Goal: Task Accomplishment & Management: Use online tool/utility

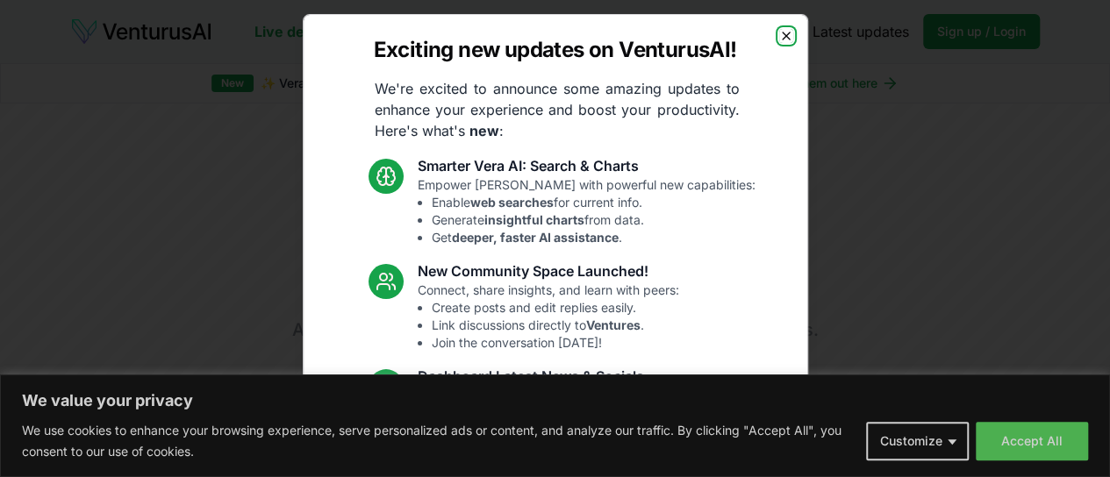
click at [779, 35] on icon "button" at bounding box center [786, 36] width 14 height 14
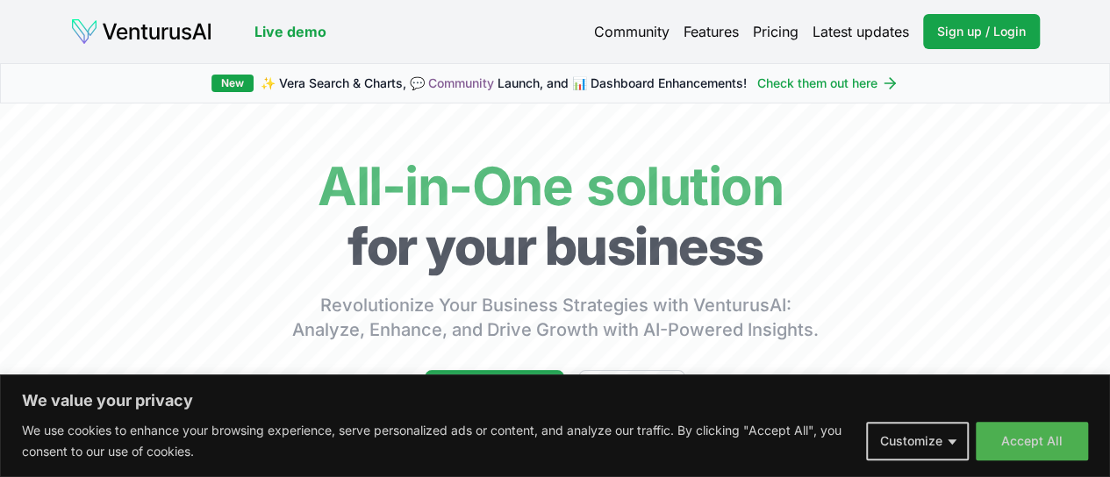
drag, startPoint x: 846, startPoint y: 94, endPoint x: 540, endPoint y: 14, distance: 316.4
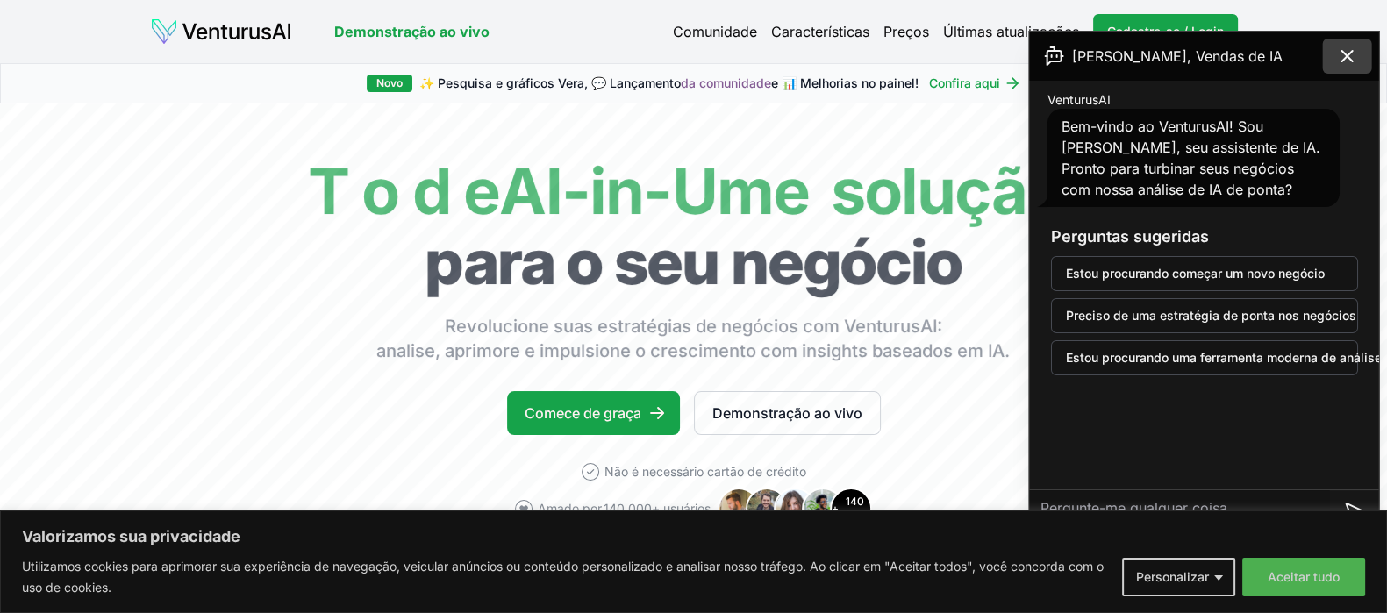
click at [1109, 52] on icon at bounding box center [1347, 56] width 21 height 21
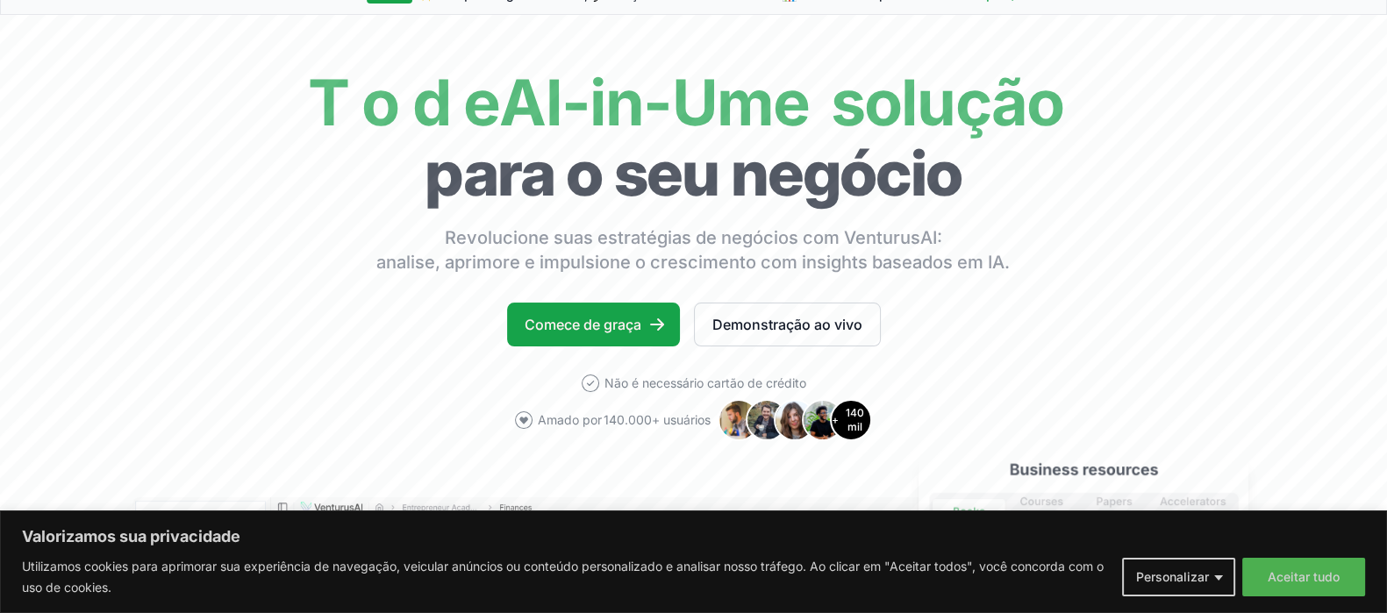
scroll to position [22, 0]
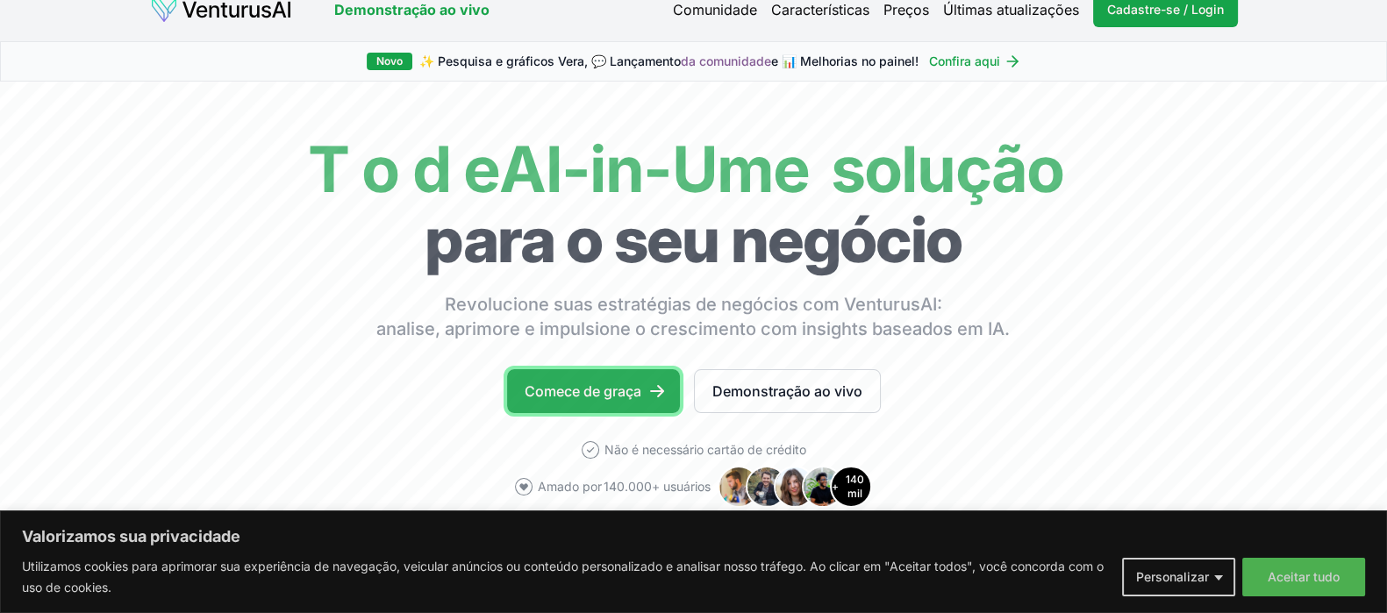
click at [588, 396] on font "Comece de graça" at bounding box center [583, 392] width 117 height 18
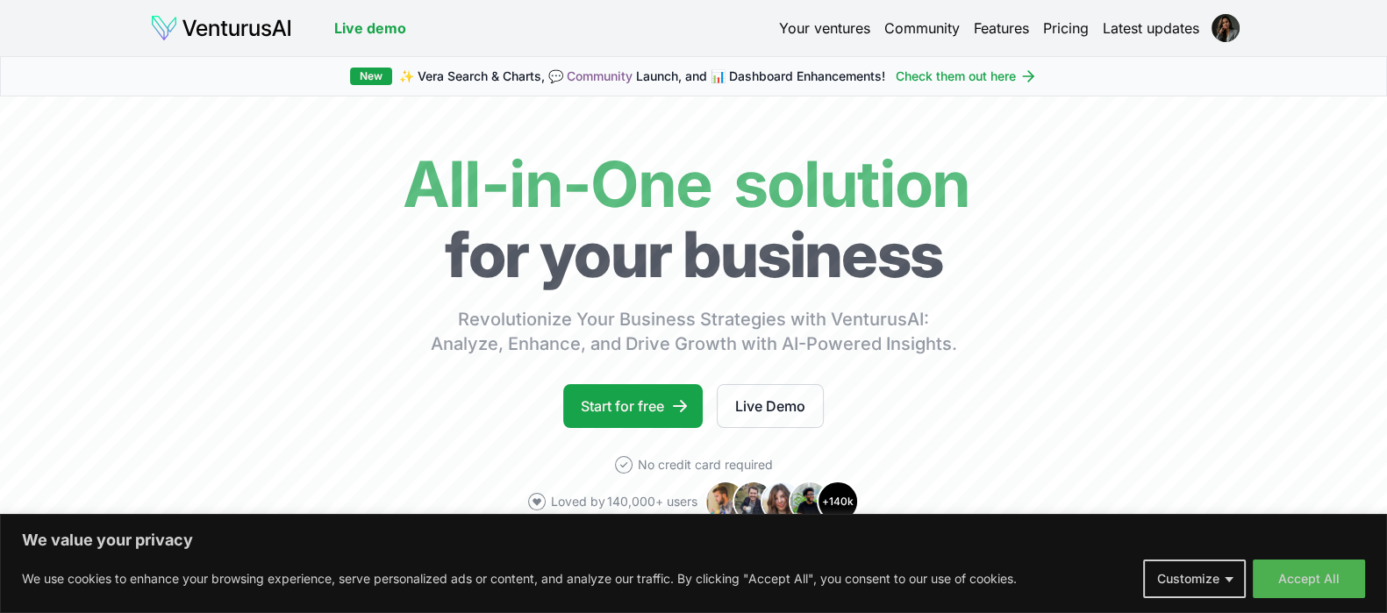
drag, startPoint x: 0, startPoint y: 0, endPoint x: 668, endPoint y: 16, distance: 667.8
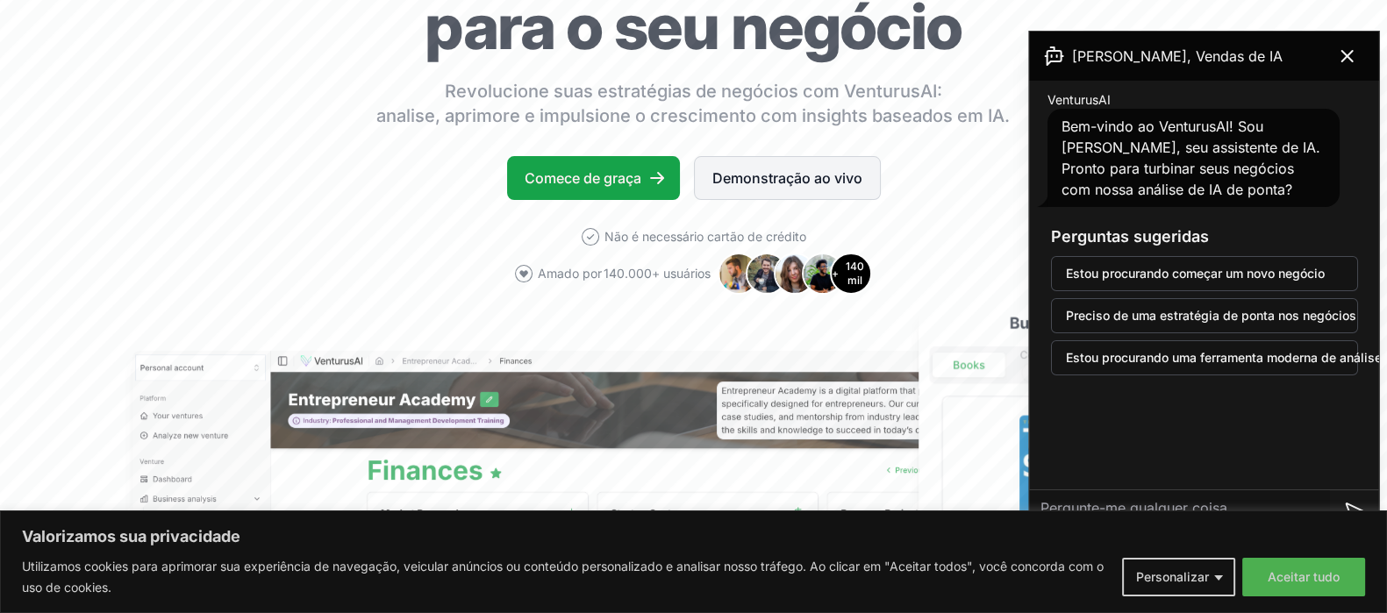
scroll to position [218, 0]
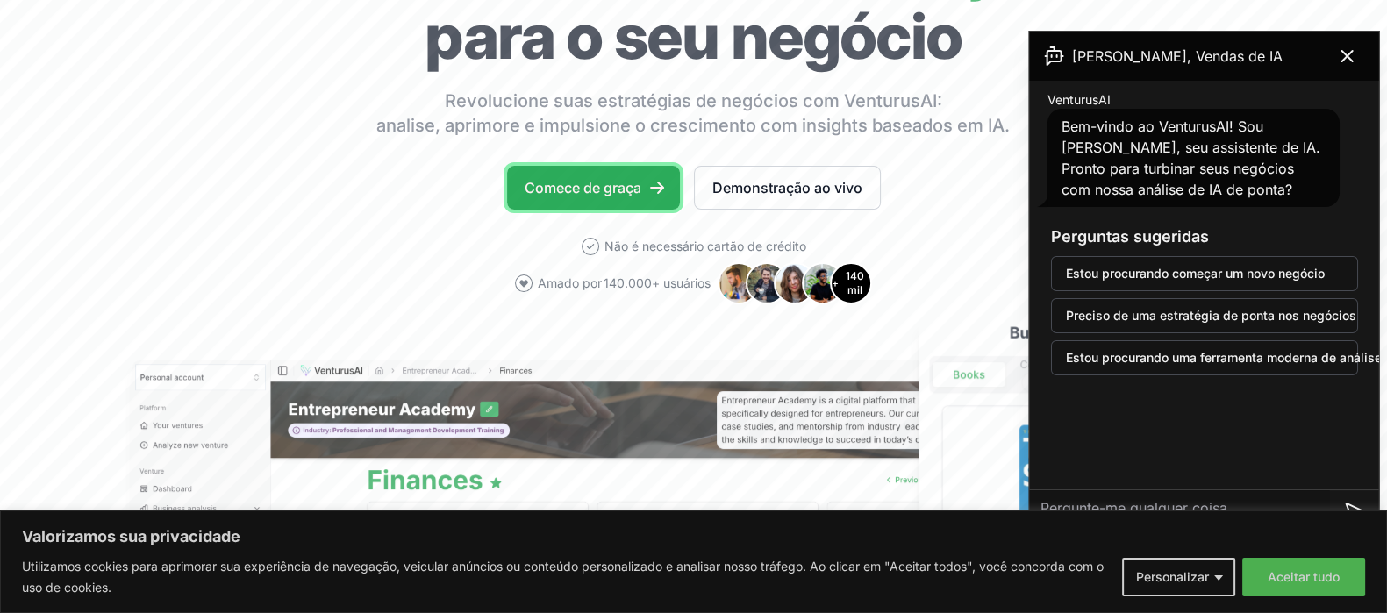
click at [596, 182] on font "Comece de graça" at bounding box center [583, 188] width 117 height 18
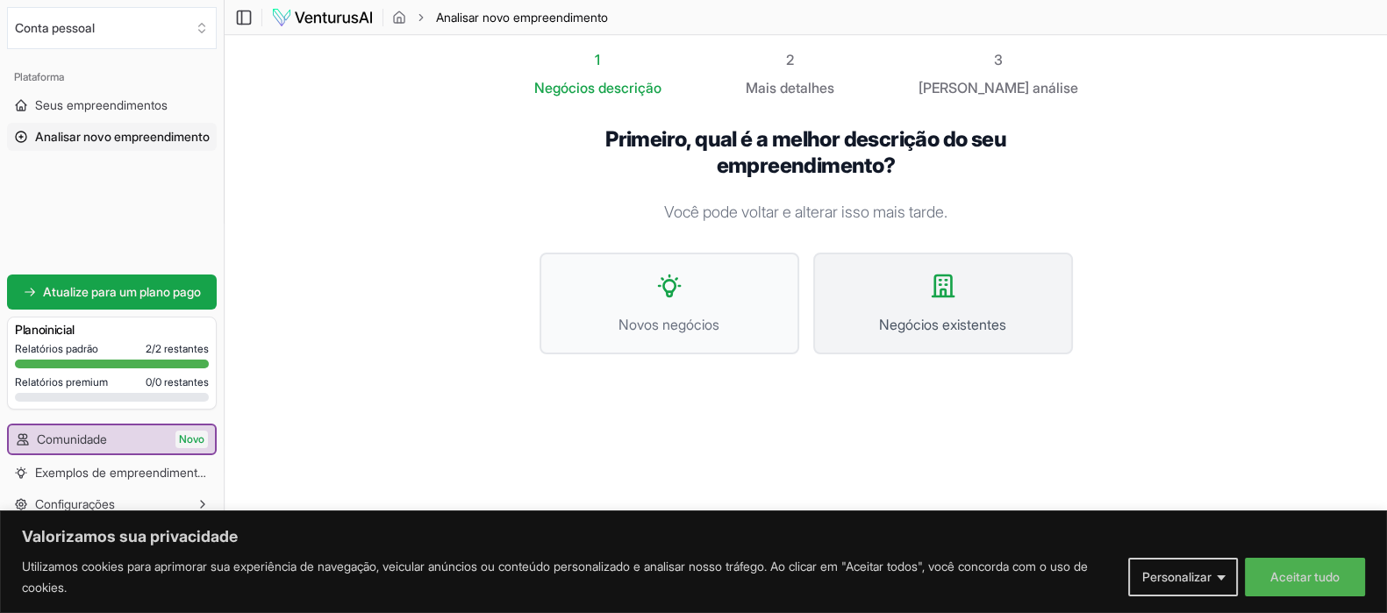
click at [952, 309] on button "Negócios existentes" at bounding box center [943, 304] width 260 height 102
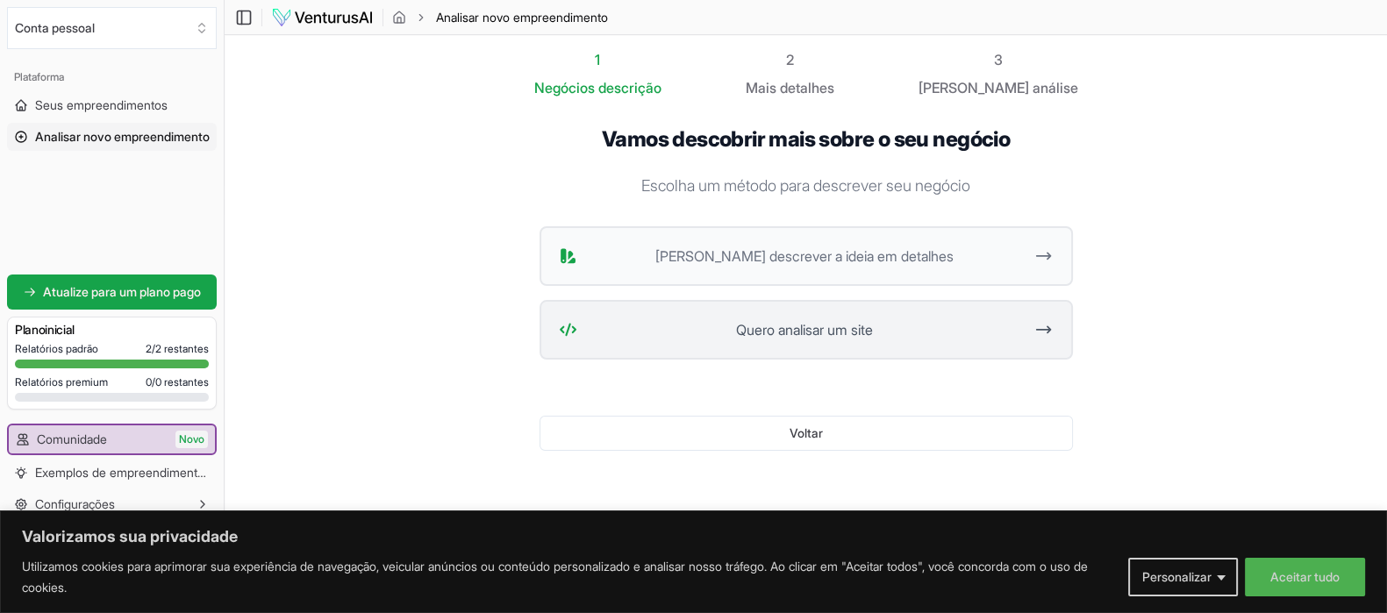
click at [956, 331] on span "Quero analisar um site" at bounding box center [804, 329] width 440 height 21
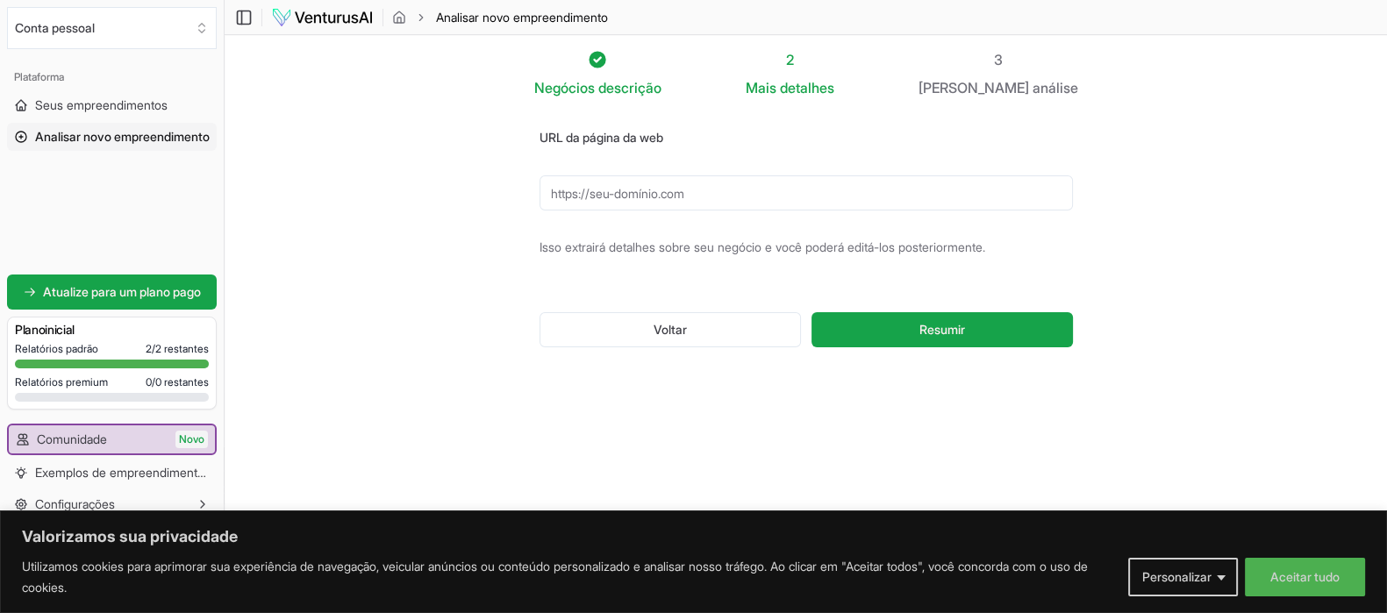
click at [733, 188] on input "URL da página da web" at bounding box center [806, 192] width 533 height 35
paste input "[URL][DOMAIN_NAME]"
type input "[URL][DOMAIN_NAME]"
click at [982, 330] on button "Resumir" at bounding box center [942, 329] width 261 height 35
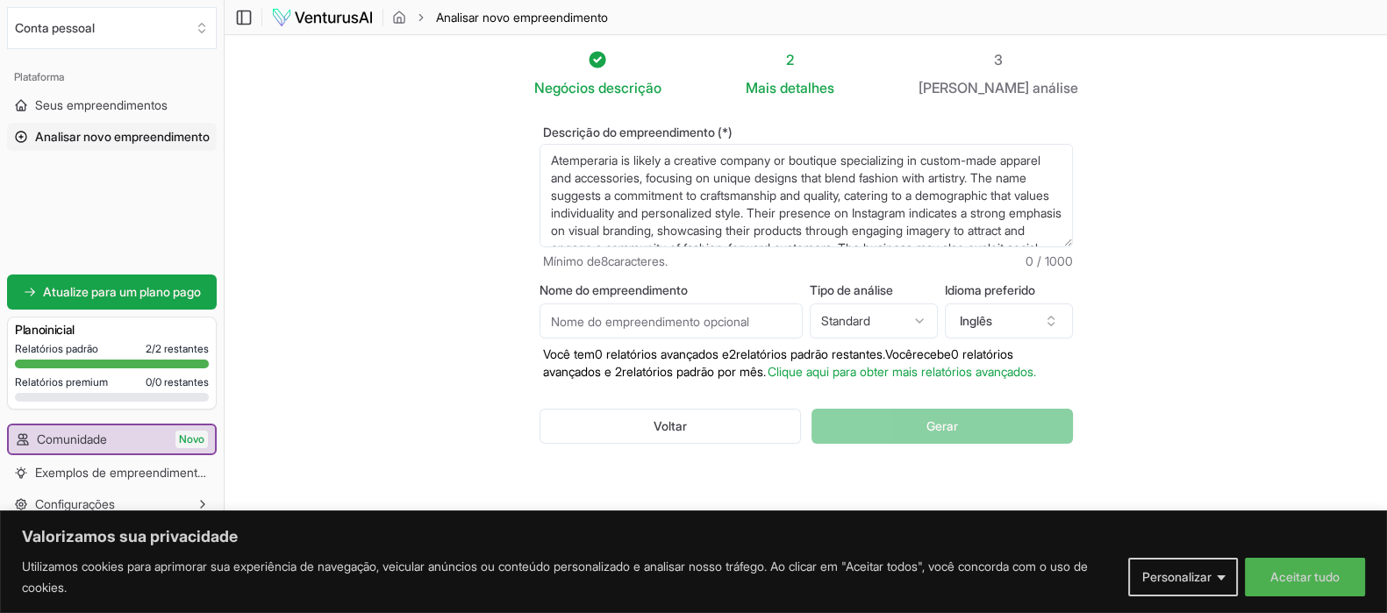
click at [677, 319] on input "Nome do empreendimento" at bounding box center [671, 321] width 263 height 35
type input "A temperaria"
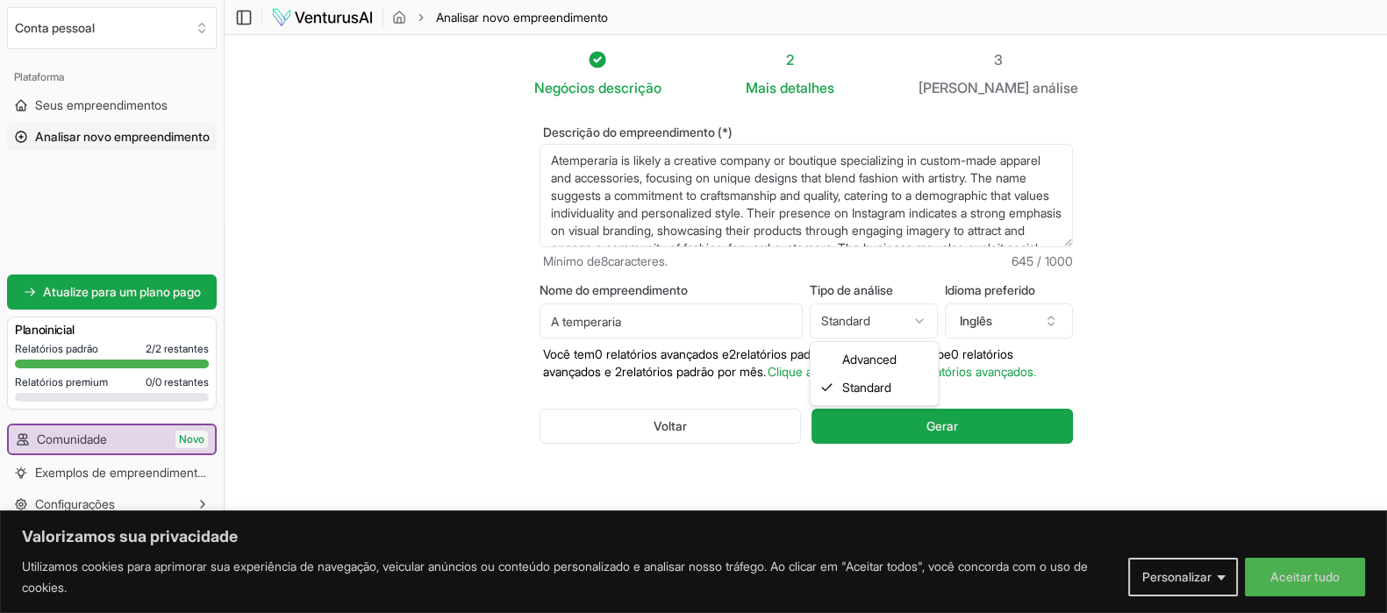
click at [921, 320] on html "Valorizamos sua privacidade Utilizamos cookies para aprimorar sua experiência d…" at bounding box center [693, 306] width 1387 height 613
select select "advanced"
click at [1025, 326] on button "Inglês" at bounding box center [1009, 321] width 128 height 35
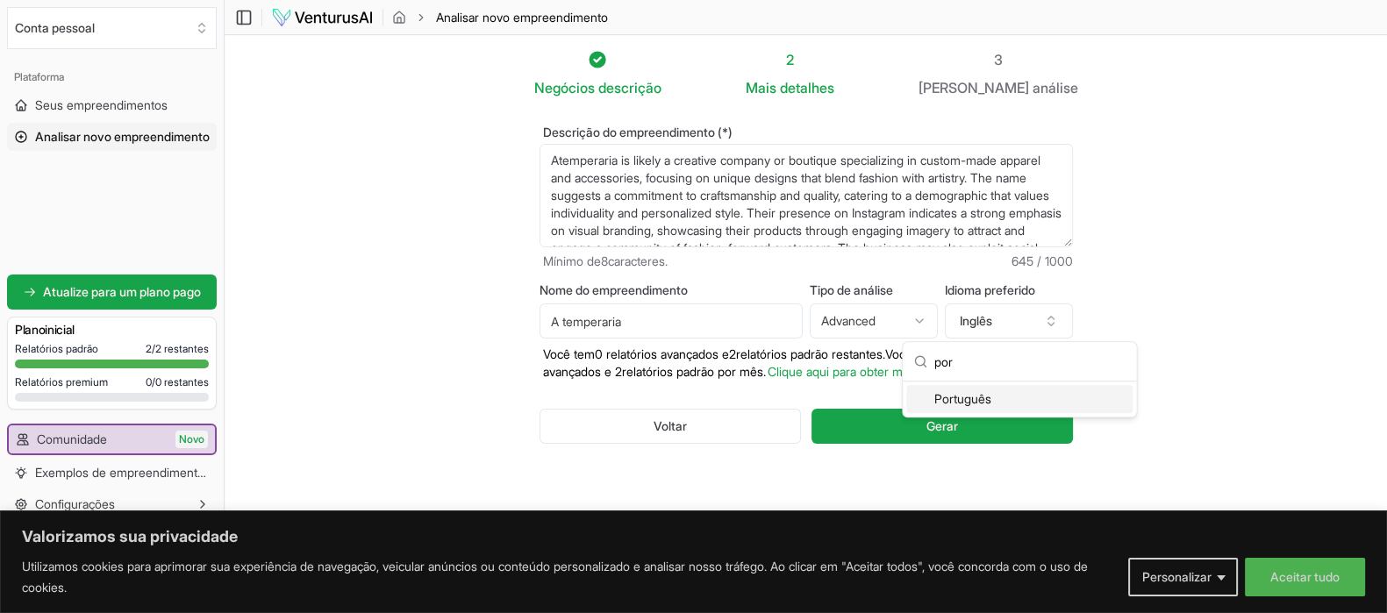
type input "por"
click at [981, 396] on font "Português" at bounding box center [962, 398] width 57 height 15
click at [1176, 325] on section "Negócios descrição 2 Mais detalhes 3 Seu análise Descrição do empreendimento (*…" at bounding box center [806, 280] width 1162 height 490
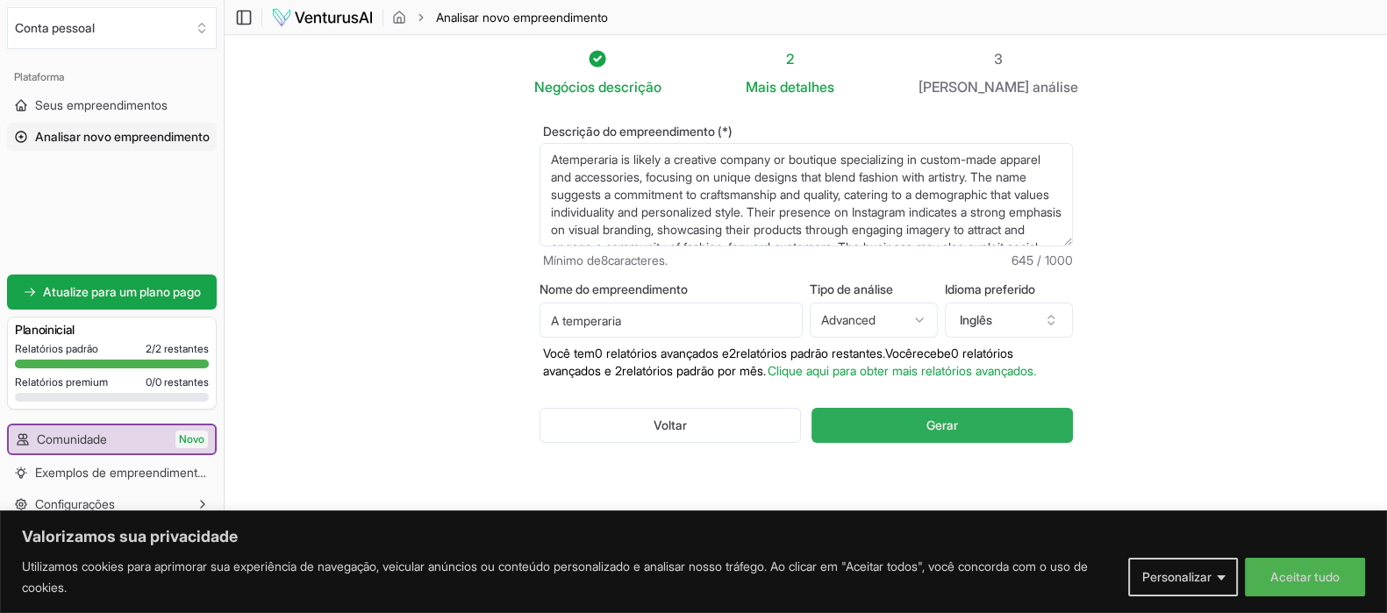
click at [958, 433] on button "Gerar" at bounding box center [942, 425] width 261 height 35
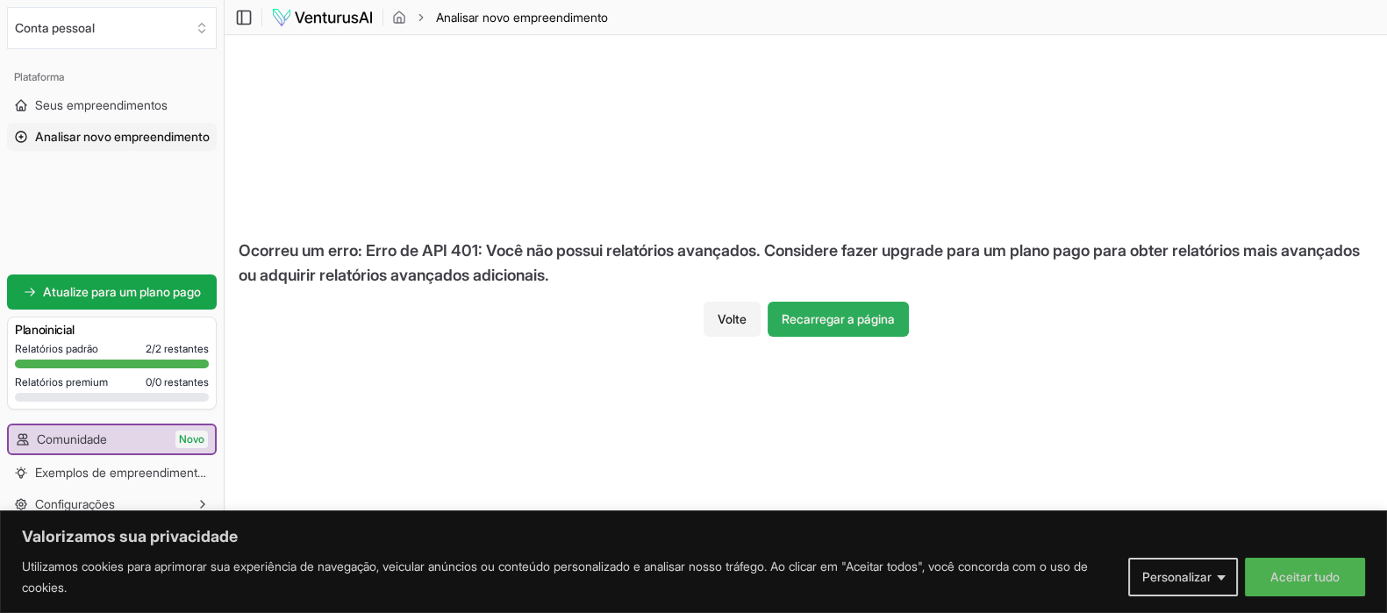
click at [860, 311] on font "Recarregar a página" at bounding box center [838, 318] width 113 height 15
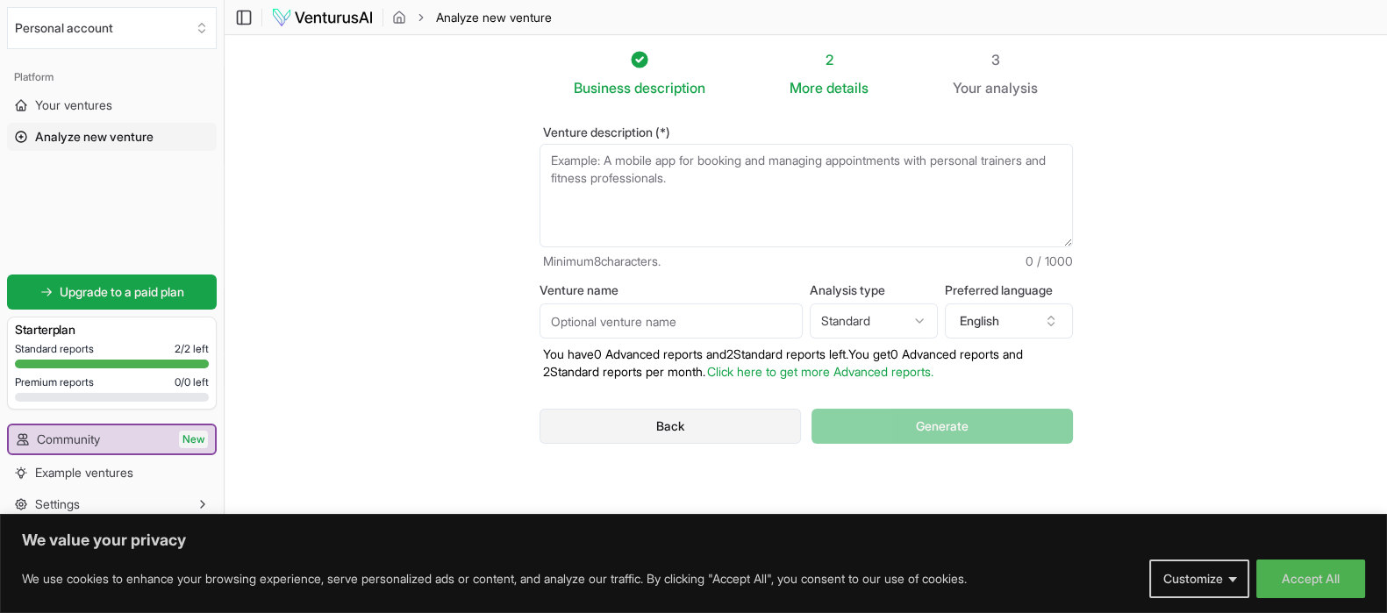
click at [673, 426] on button "Back" at bounding box center [671, 426] width 262 height 35
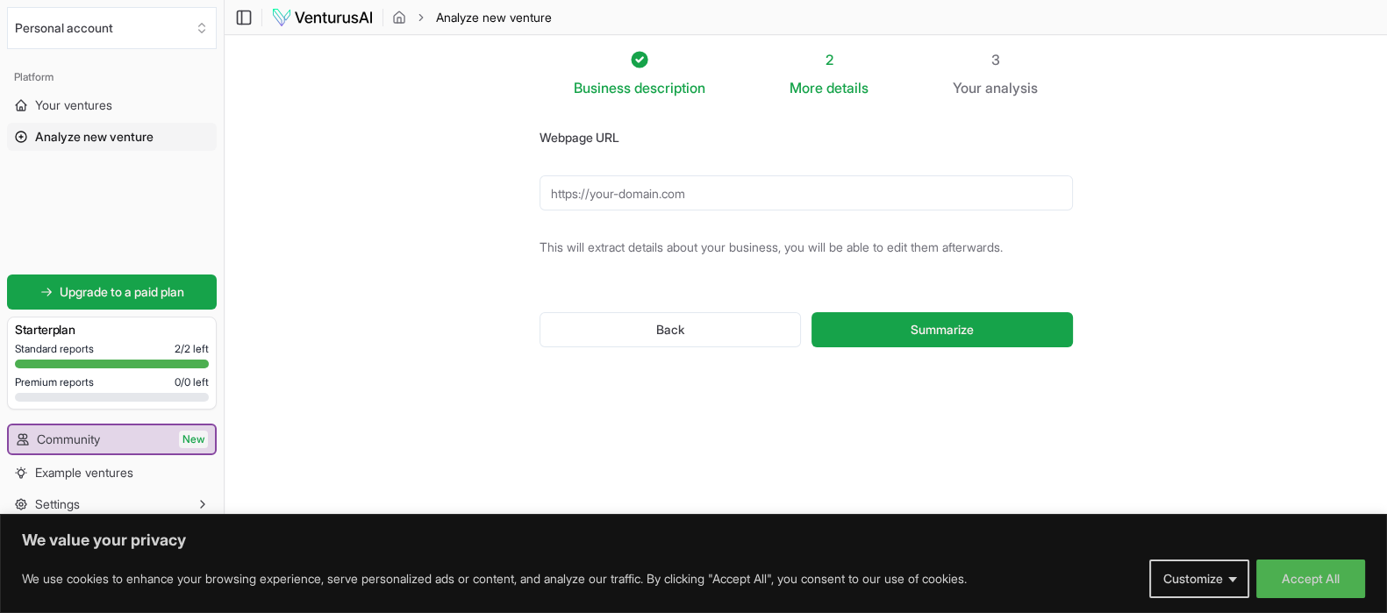
click at [662, 187] on input "Webpage URL" at bounding box center [806, 192] width 533 height 35
paste input "https://www.instagram.com/atemperaria/"
type input "https://www.instagram.com/atemperaria/"
click at [945, 332] on span "Summarize" at bounding box center [942, 330] width 63 height 18
click at [75, 107] on span "Your ventures" at bounding box center [73, 106] width 77 height 18
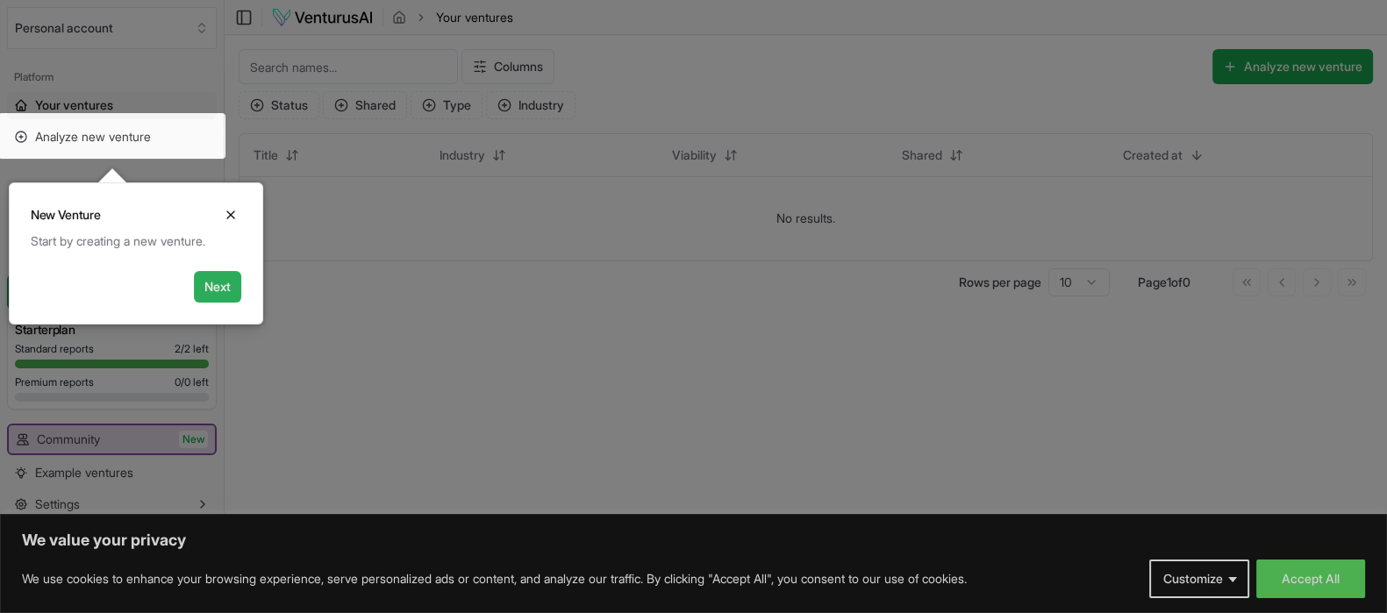
click at [223, 287] on button "Next" at bounding box center [217, 287] width 47 height 32
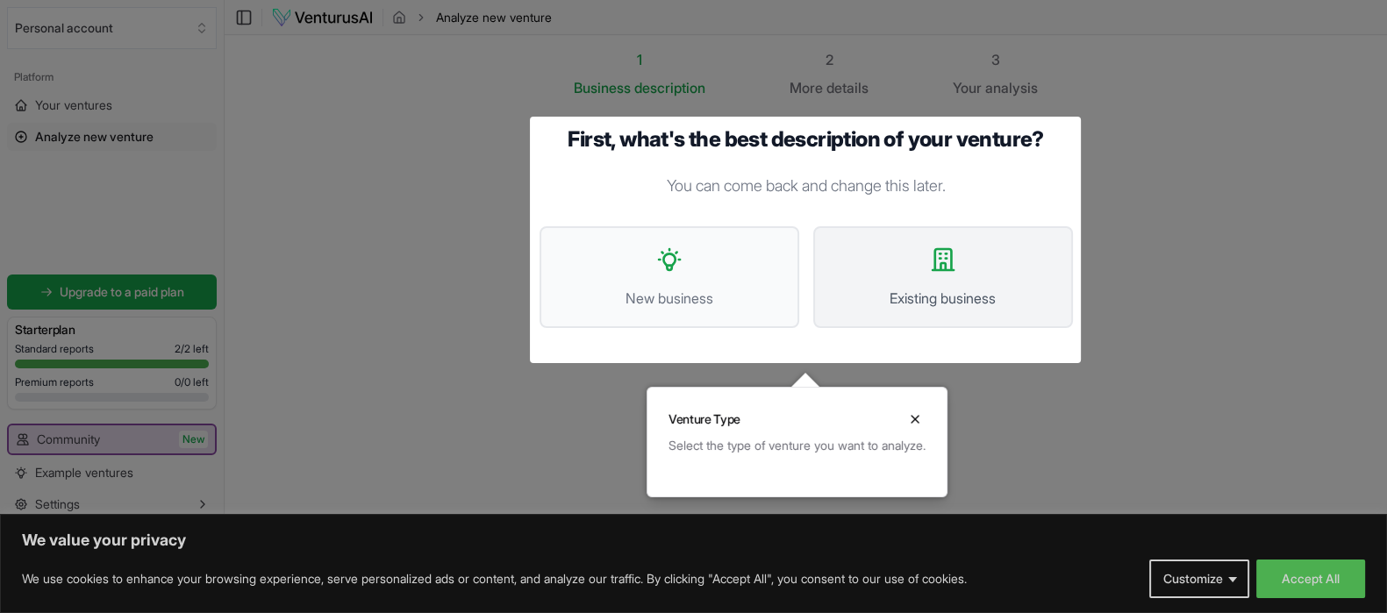
click at [989, 291] on span "Existing business" at bounding box center [943, 298] width 221 height 21
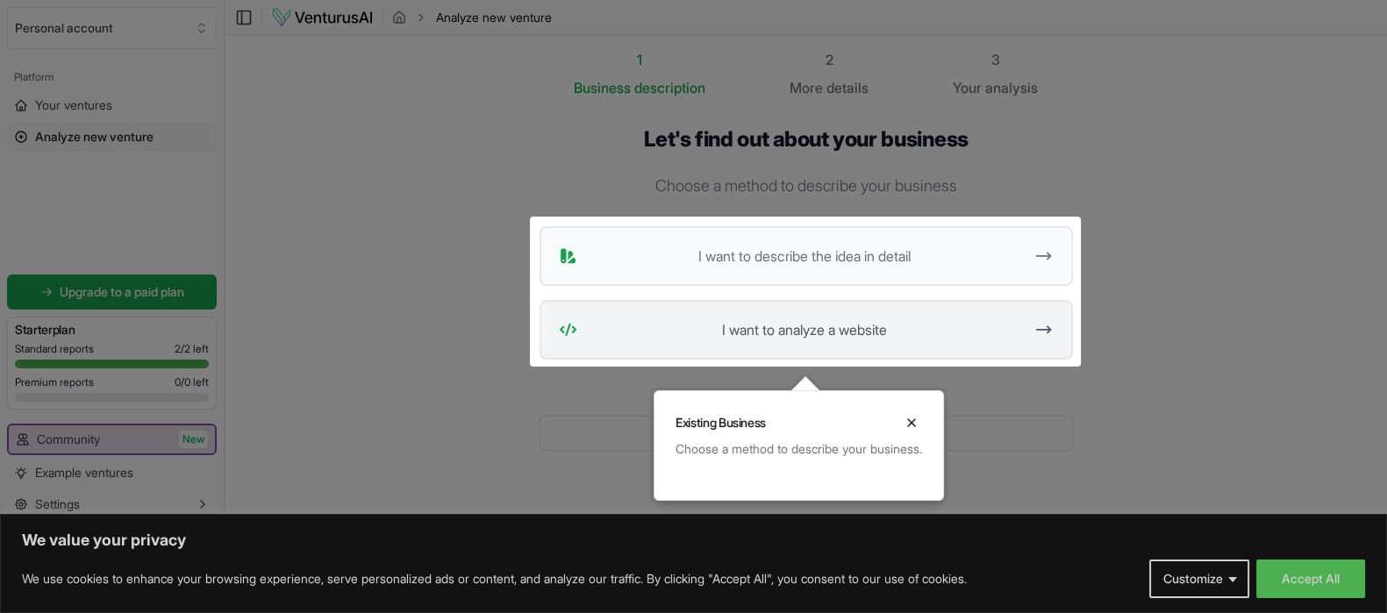
click at [836, 323] on span "I want to analyze a website" at bounding box center [804, 329] width 440 height 21
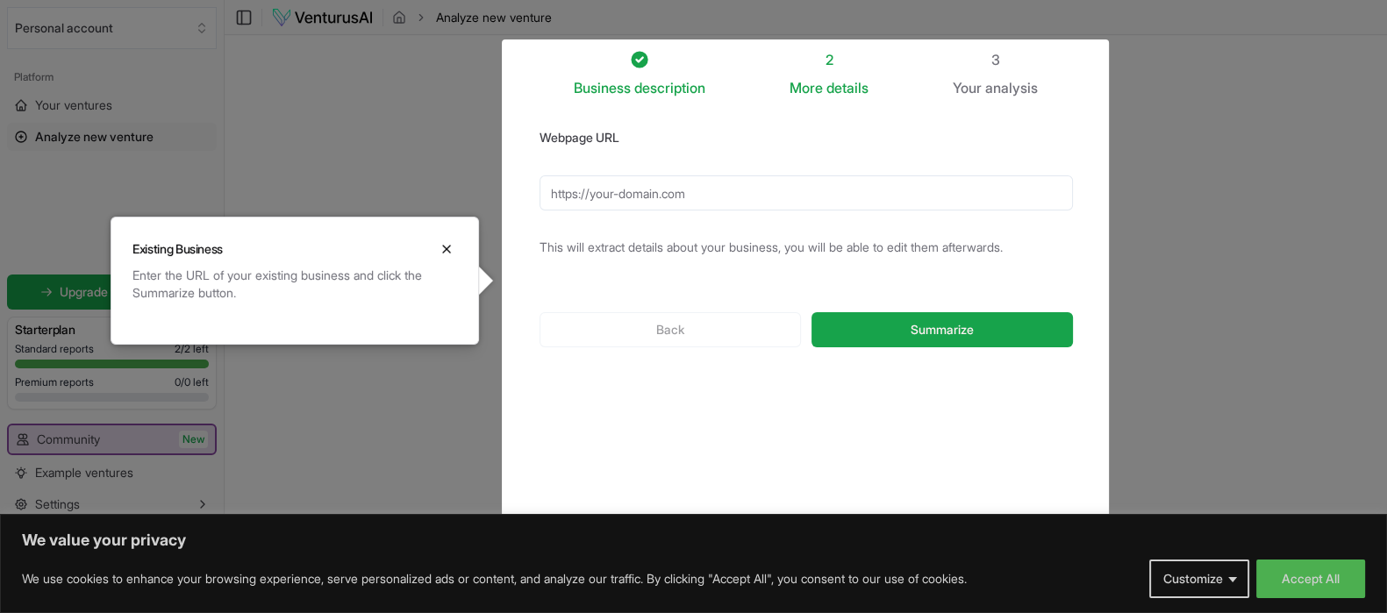
drag, startPoint x: 447, startPoint y: 252, endPoint x: 474, endPoint y: 246, distance: 27.0
click at [448, 252] on icon "Close" at bounding box center [447, 249] width 14 height 14
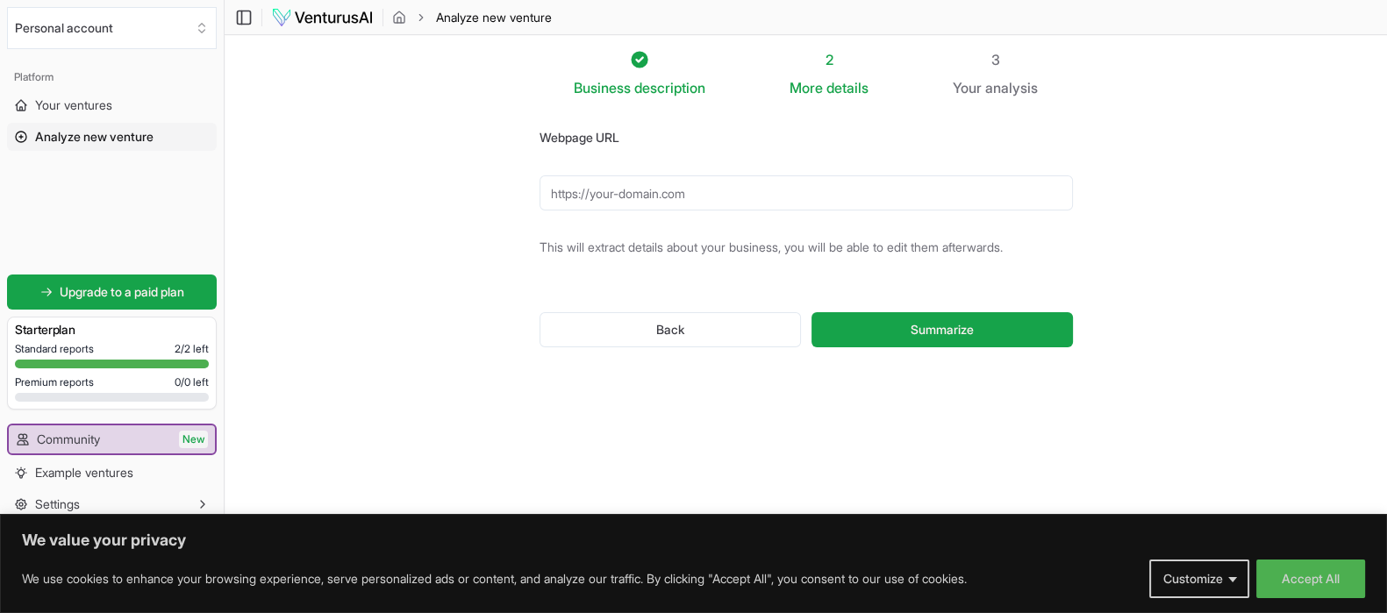
click at [670, 197] on input "Webpage URL" at bounding box center [806, 192] width 533 height 35
type input "https://www.instagram.com/atemperaria/"
click at [965, 323] on span "Summarize" at bounding box center [942, 330] width 63 height 18
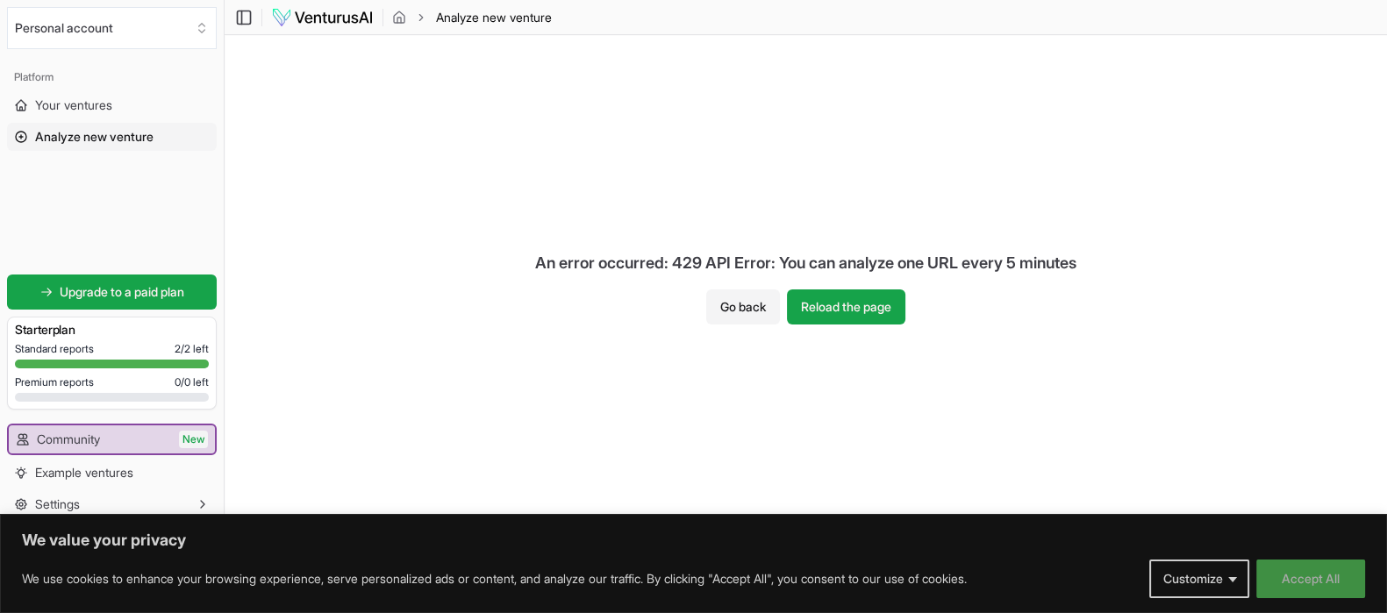
click at [1308, 580] on button "Accept All" at bounding box center [1310, 579] width 109 height 39
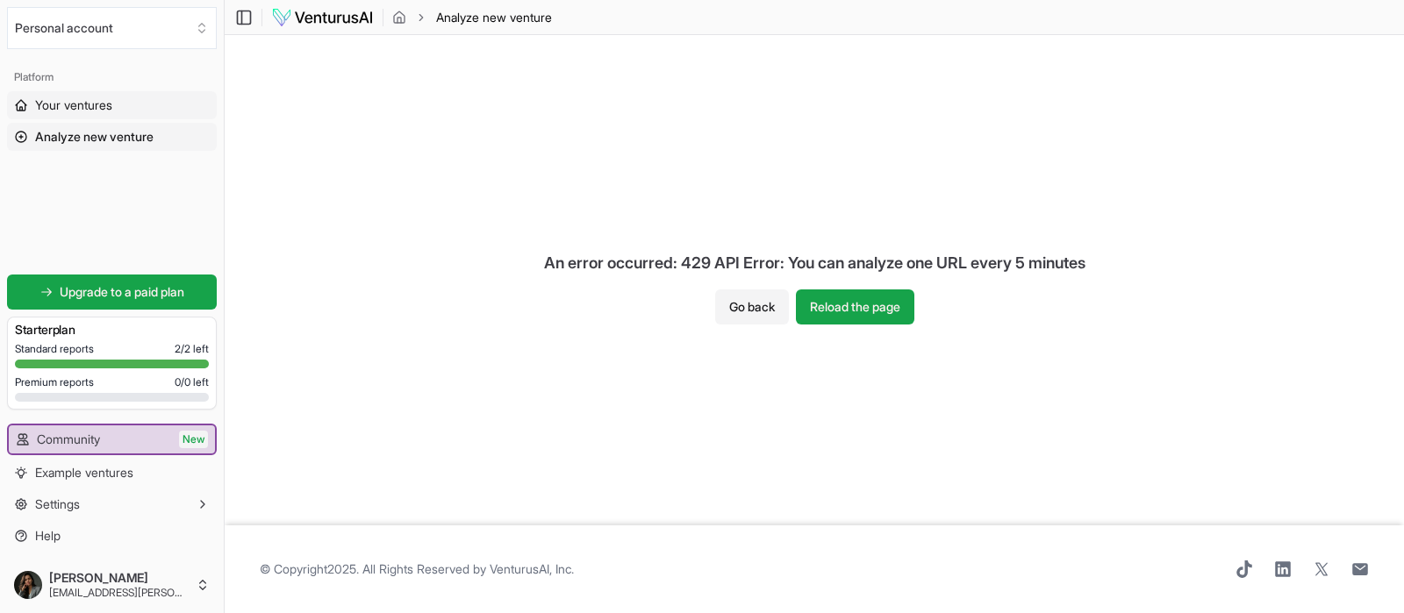
click at [88, 91] on link "Your ventures" at bounding box center [112, 105] width 210 height 28
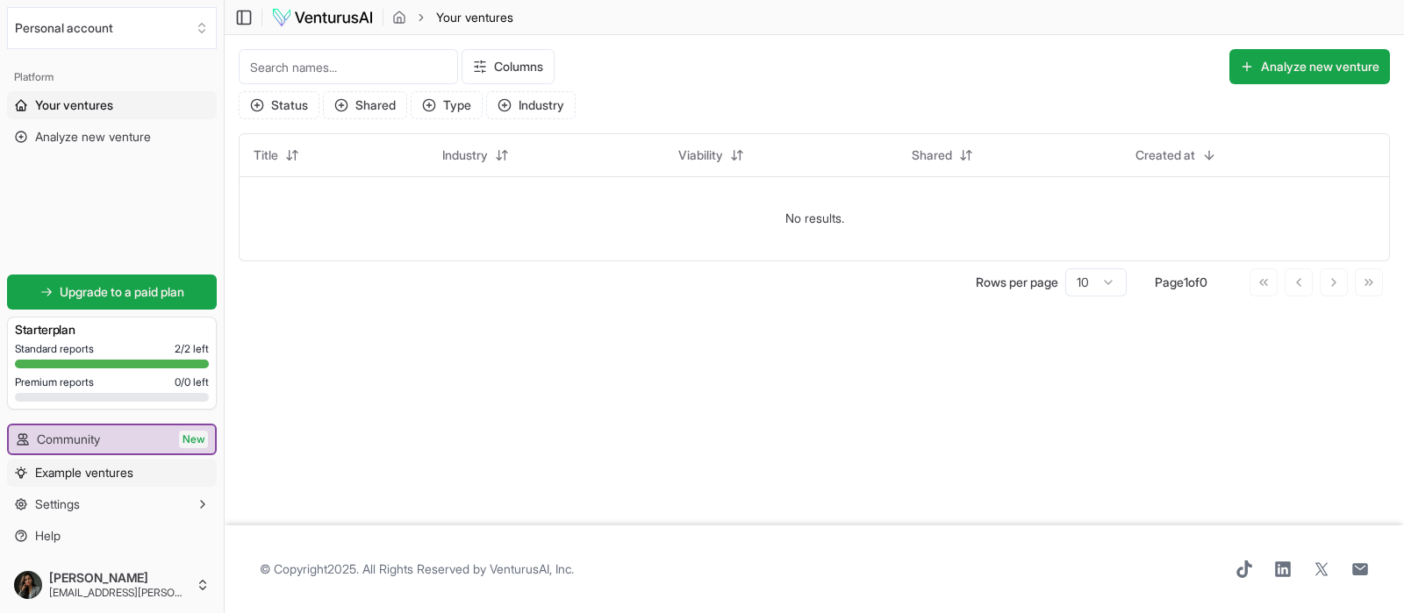
click at [127, 479] on span "Example ventures" at bounding box center [84, 473] width 98 height 18
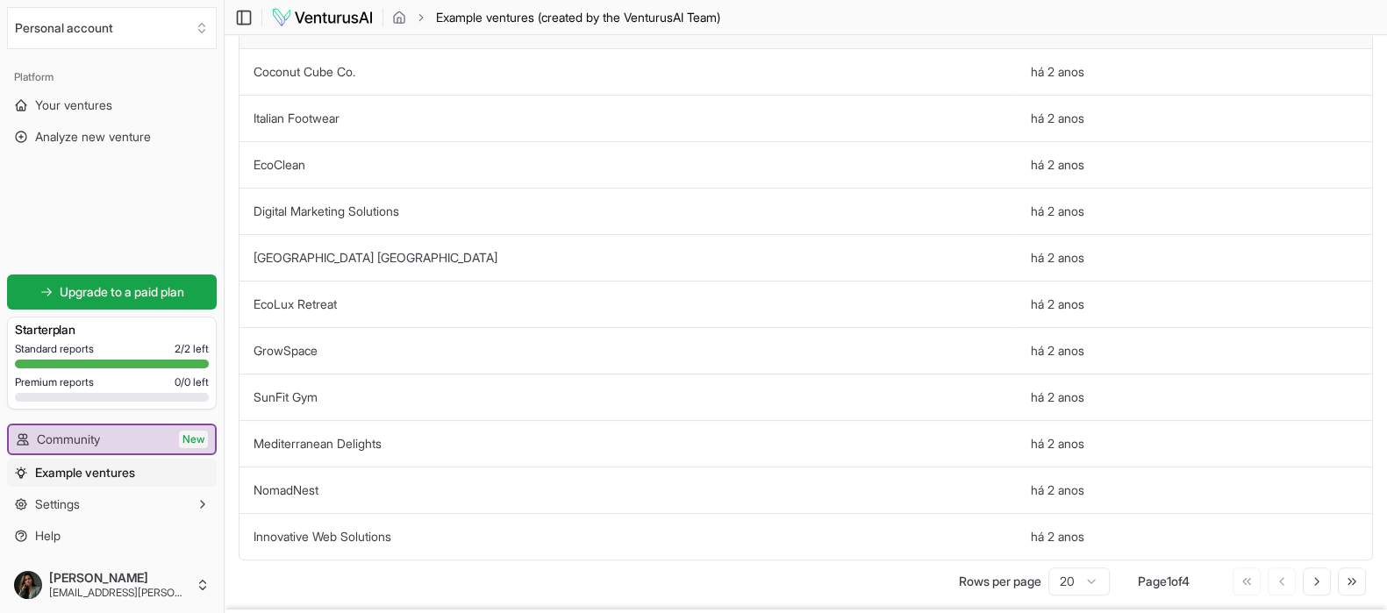
scroll to position [591, 0]
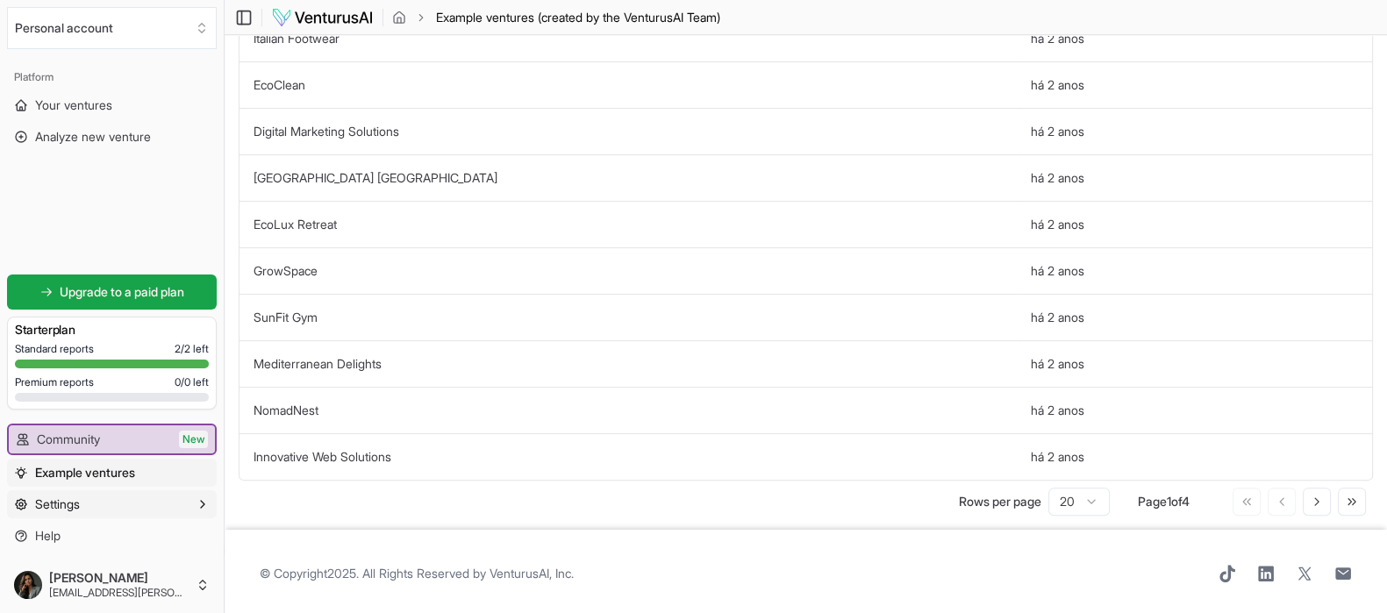
click at [109, 500] on button "Settings" at bounding box center [112, 504] width 210 height 28
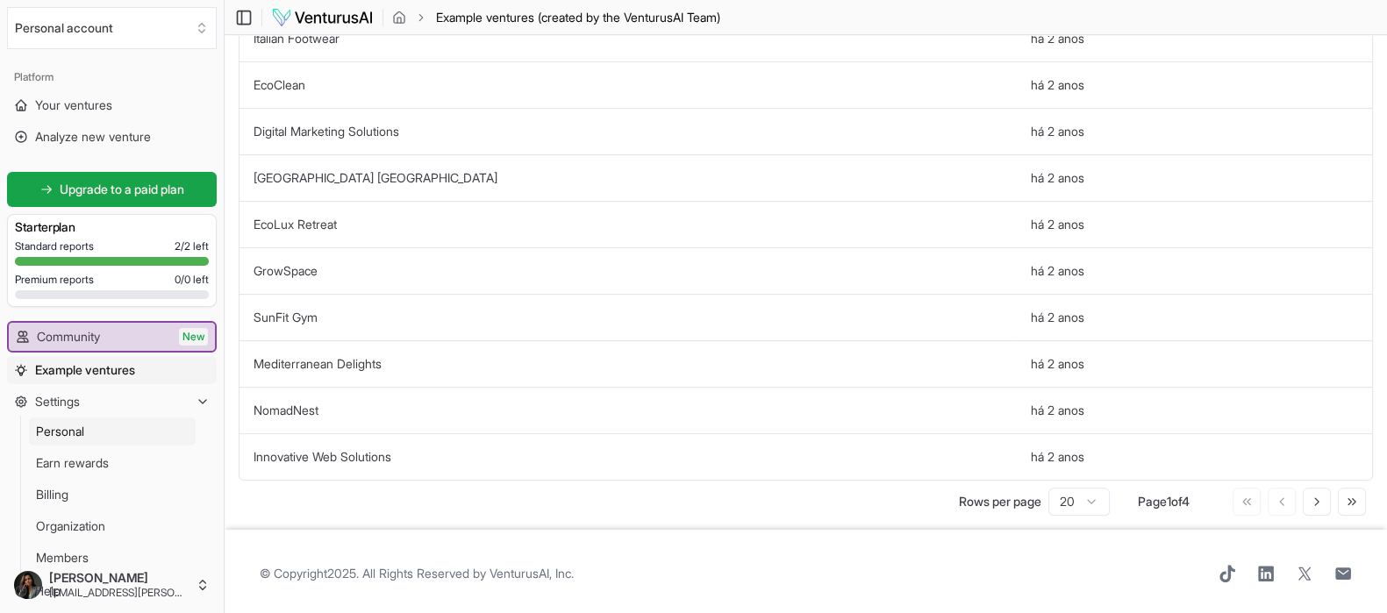
click at [75, 425] on span "Personal" at bounding box center [60, 432] width 48 height 18
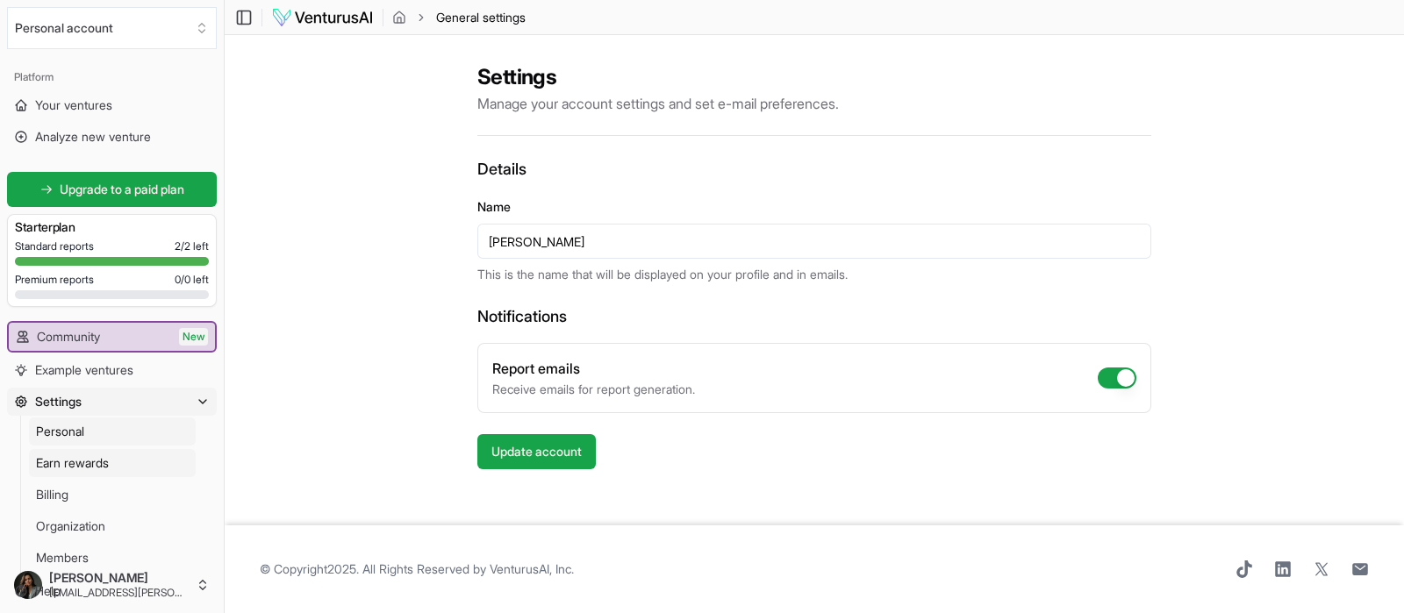
click at [93, 457] on span "Earn rewards" at bounding box center [72, 463] width 73 height 18
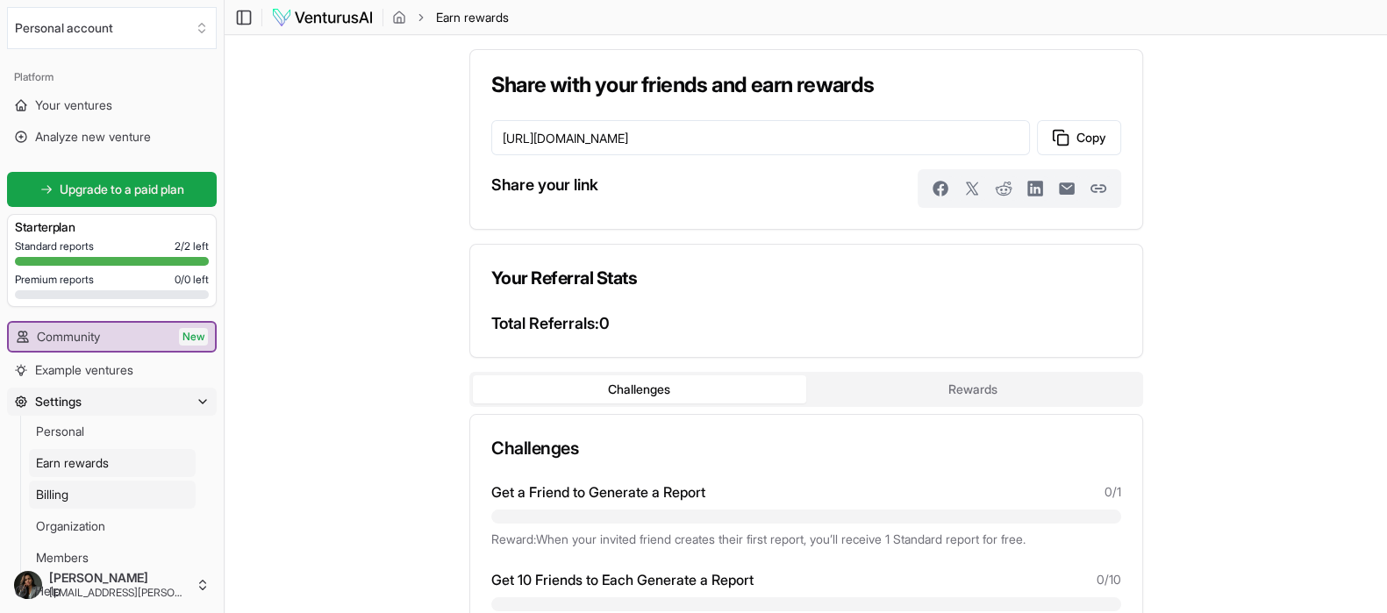
click at [88, 486] on link "Billing" at bounding box center [112, 495] width 167 height 28
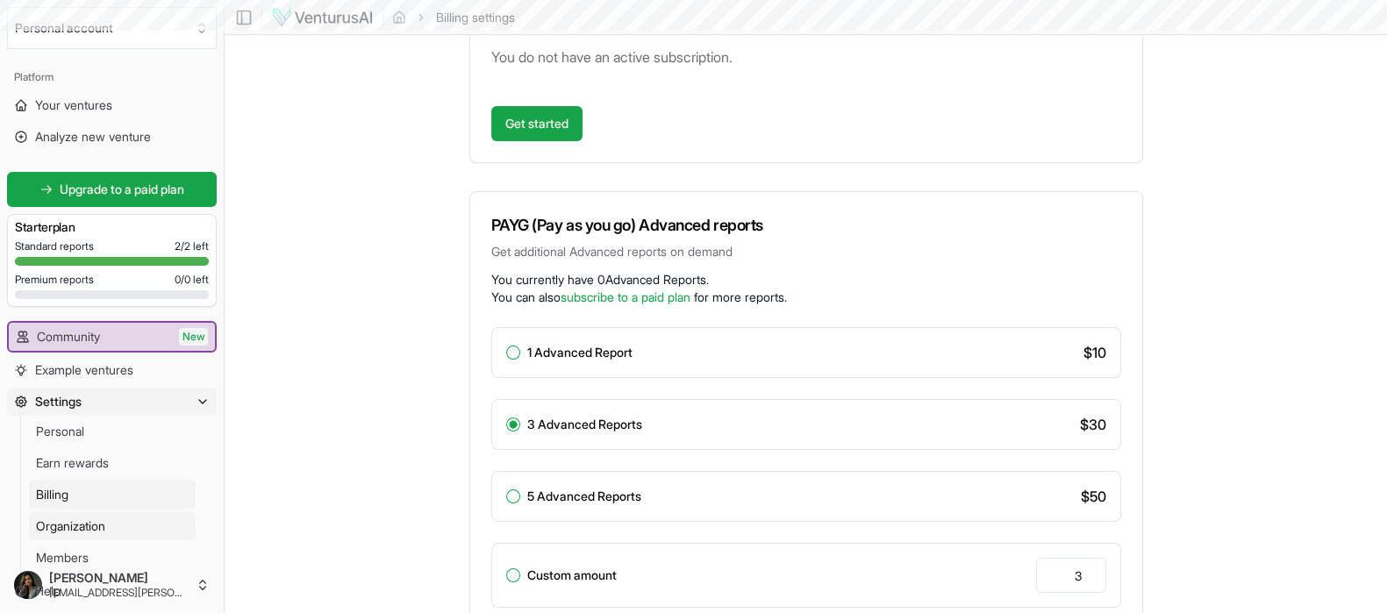
scroll to position [218, 0]
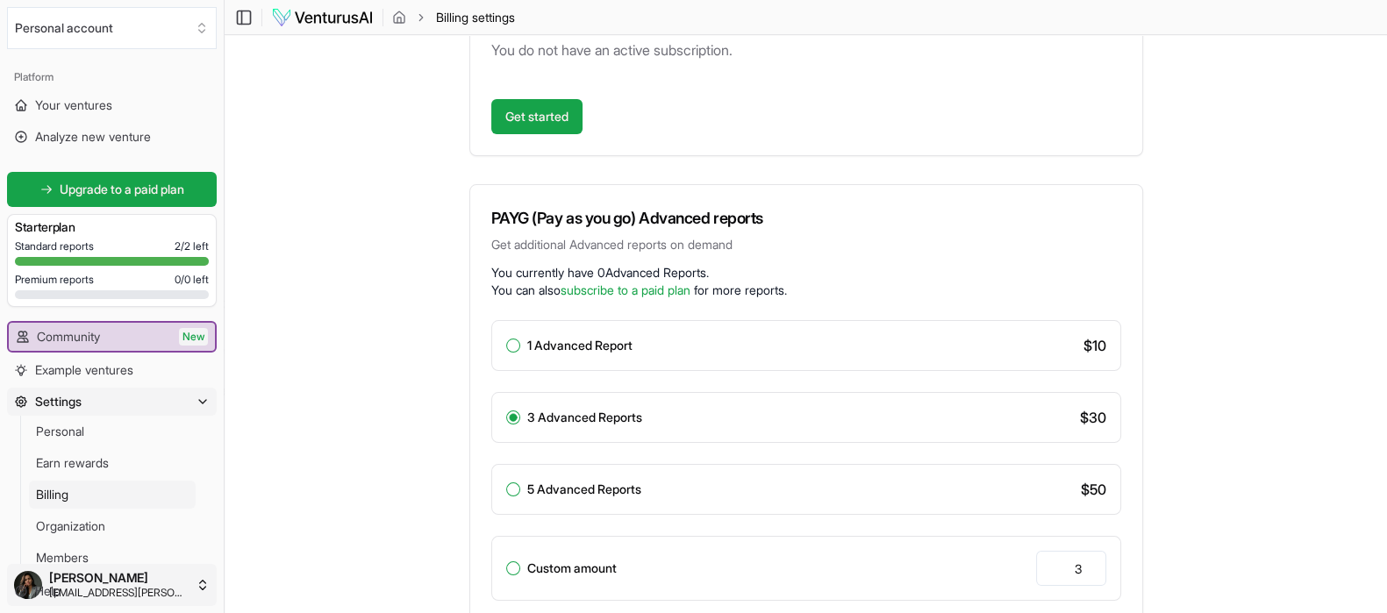
click at [112, 395] on html "We value your privacy We use cookies to enhance your browsing experience, serve…" at bounding box center [693, 88] width 1387 height 613
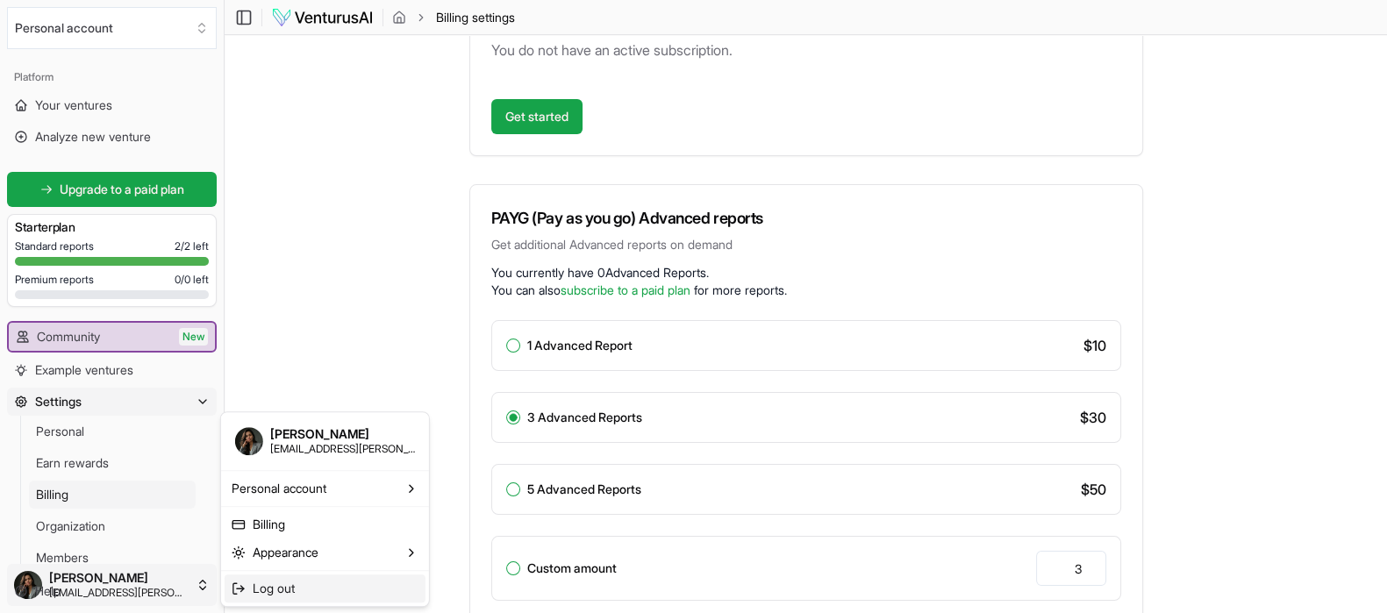
click at [281, 584] on span "Log out" at bounding box center [274, 589] width 42 height 18
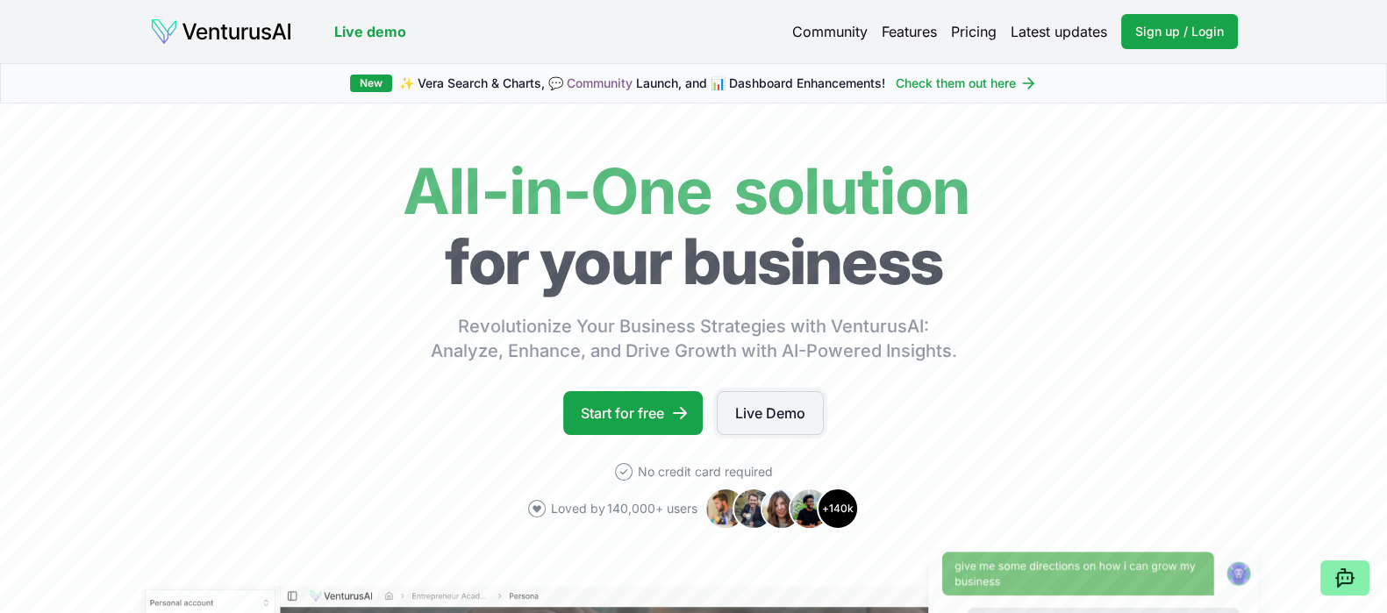
click at [750, 420] on link "Live Demo" at bounding box center [770, 413] width 107 height 44
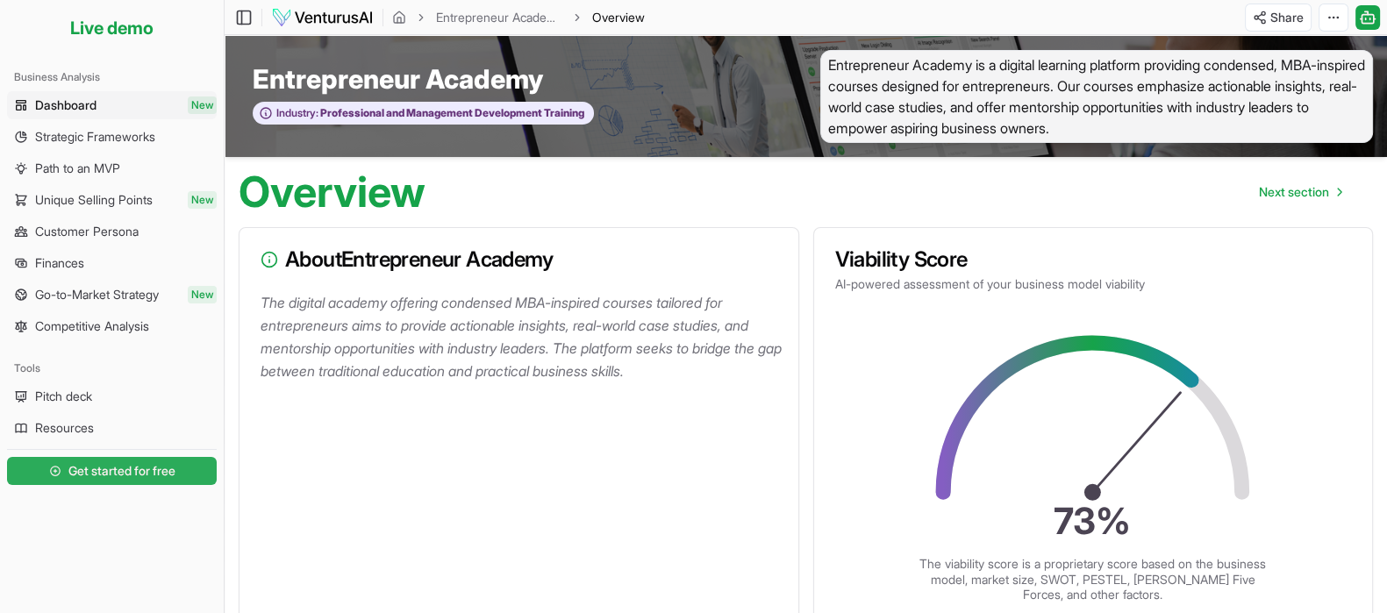
click at [136, 471] on span "Get started for free" at bounding box center [121, 471] width 107 height 18
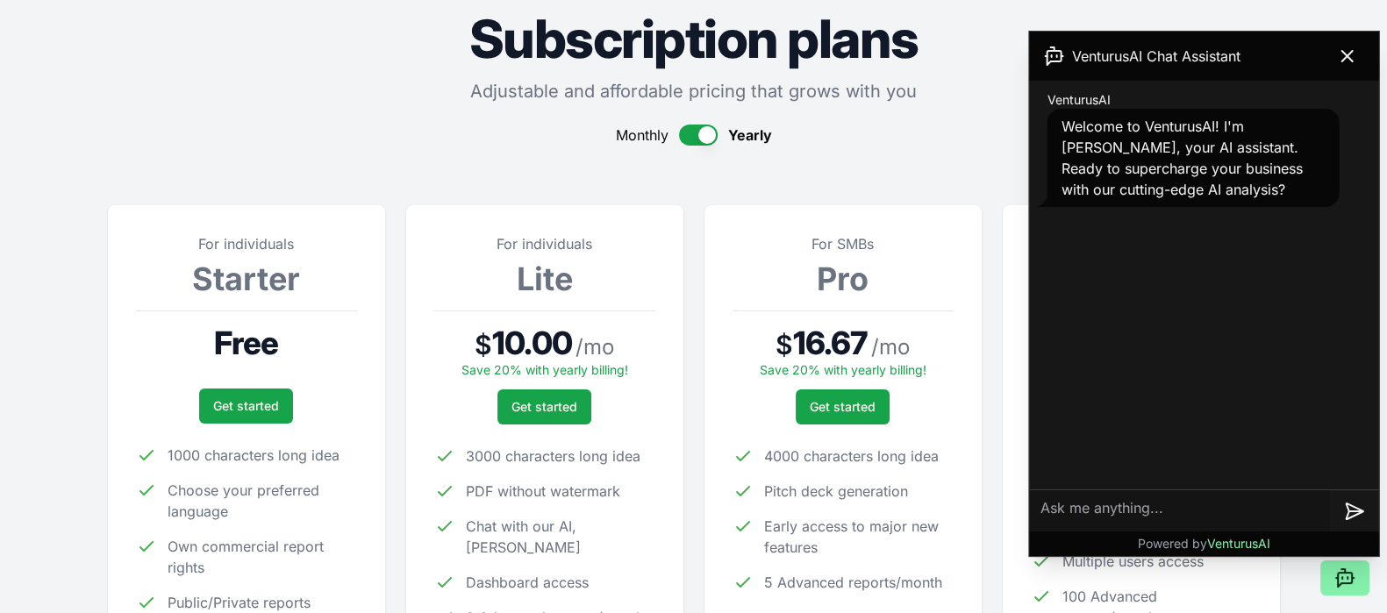
scroll to position [329, 0]
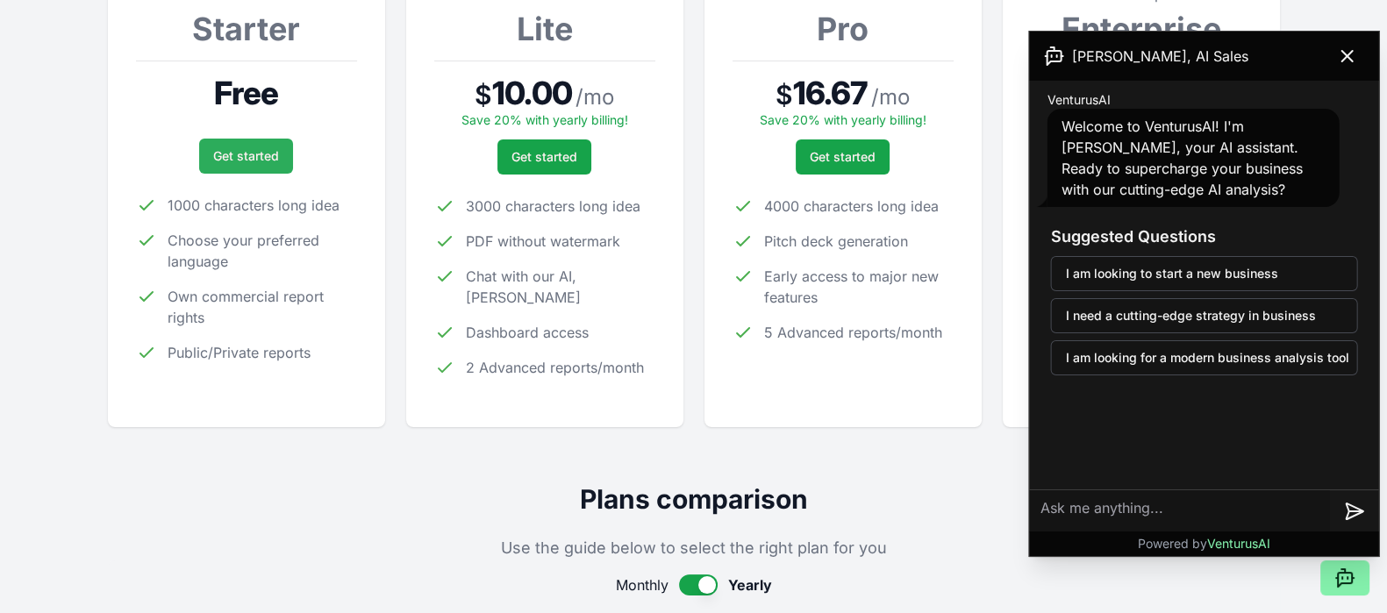
click at [225, 148] on link "Get started" at bounding box center [246, 156] width 94 height 35
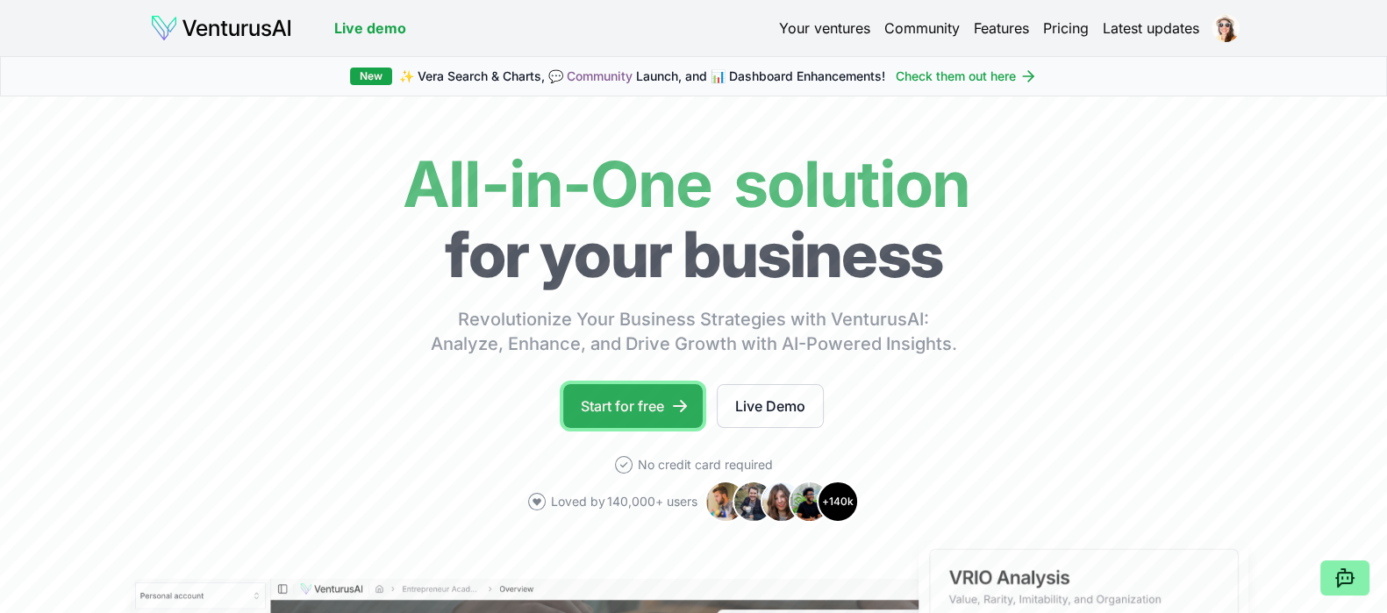
click at [606, 403] on link "Start for free" at bounding box center [632, 406] width 139 height 44
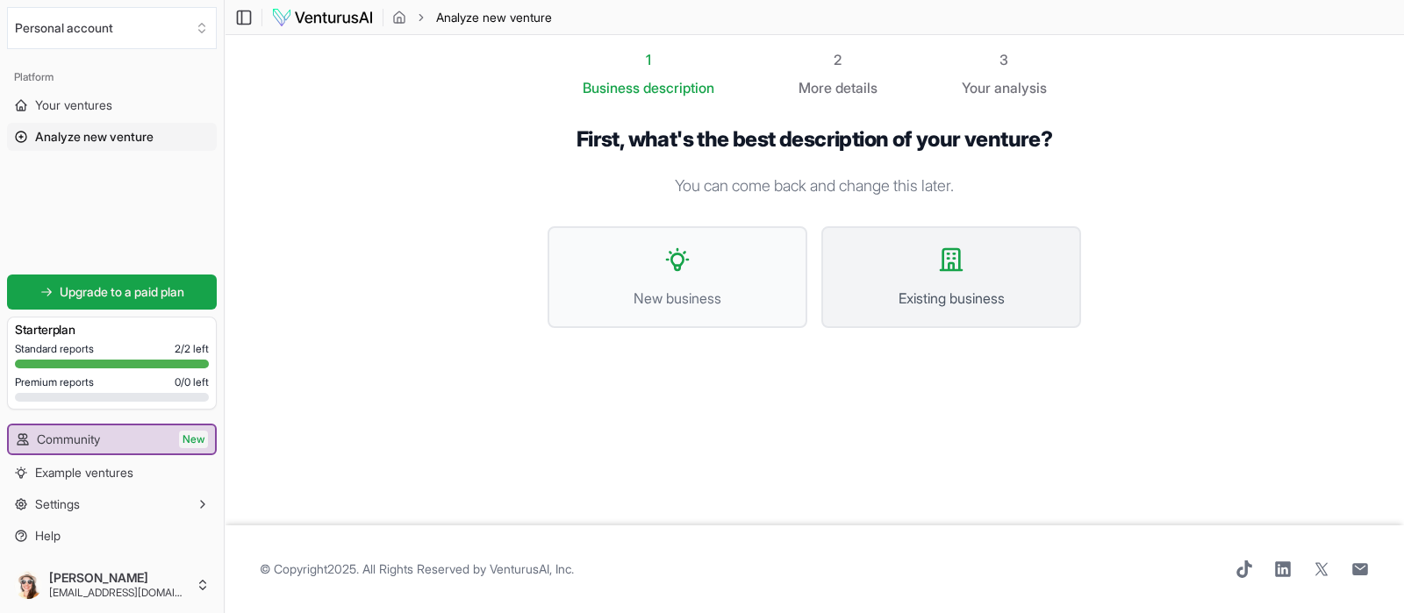
click at [985, 288] on span "Existing business" at bounding box center [950, 298] width 221 height 21
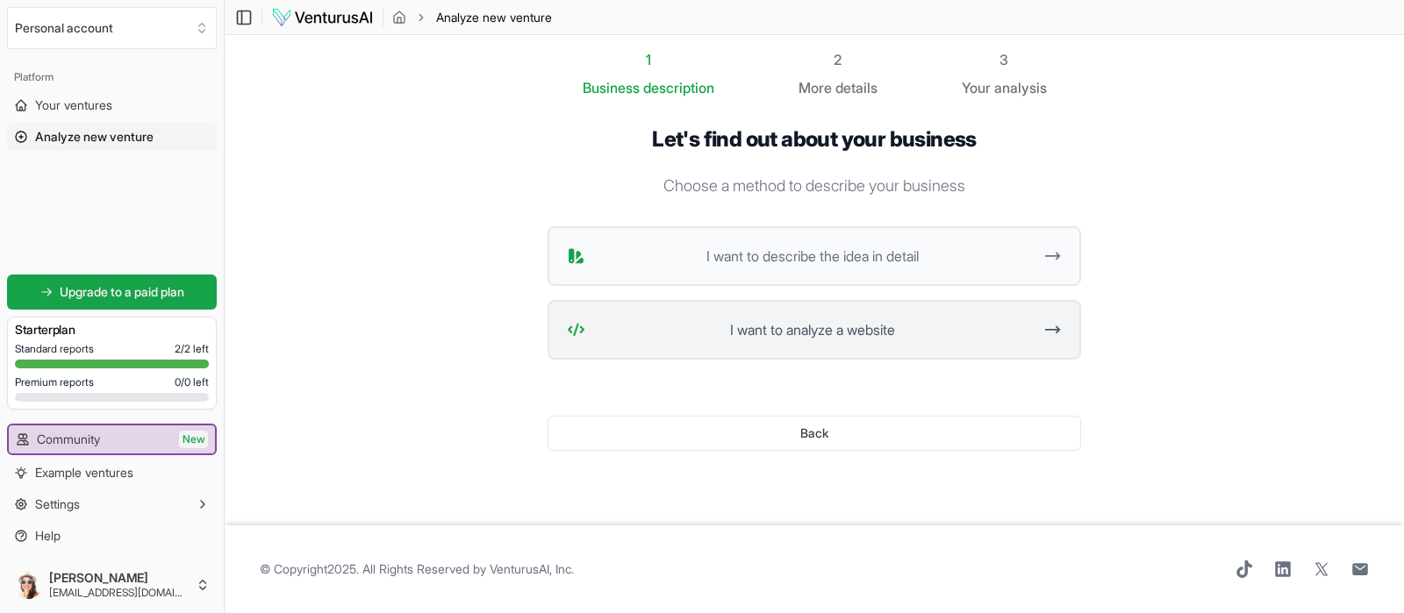
click at [948, 326] on span "I want to analyze a website" at bounding box center [812, 329] width 440 height 21
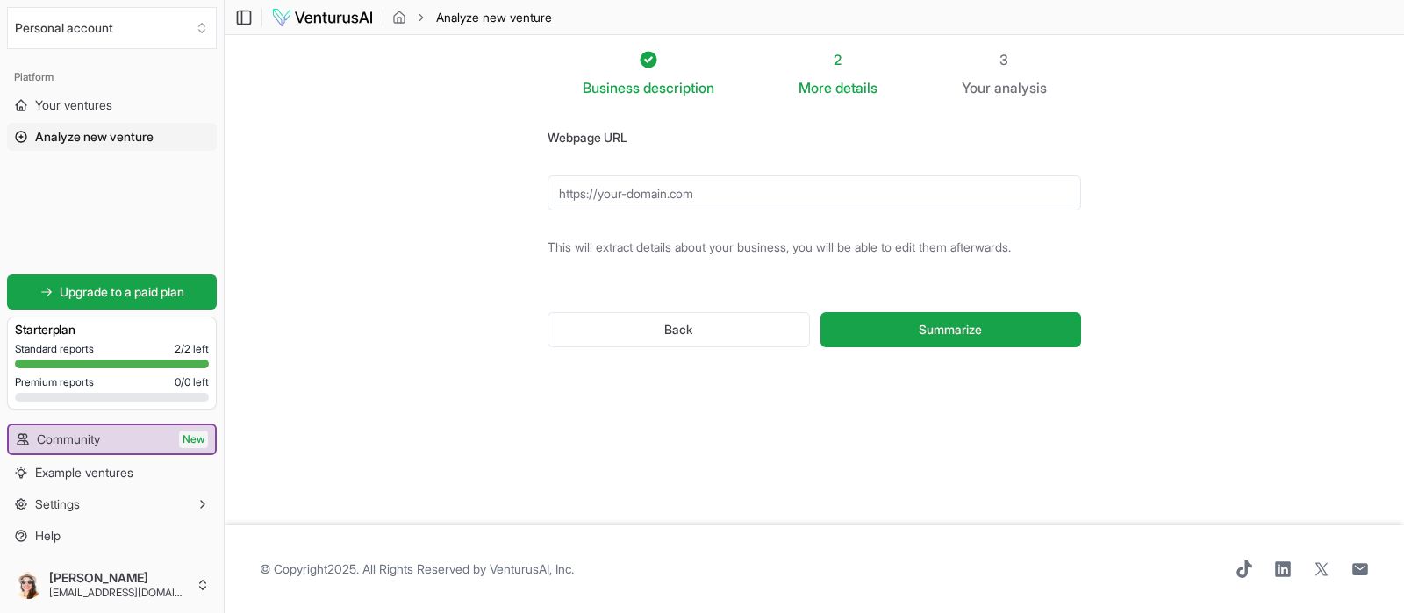
click at [730, 182] on input "Webpage URL" at bounding box center [813, 192] width 533 height 35
paste input "[URL][DOMAIN_NAME]"
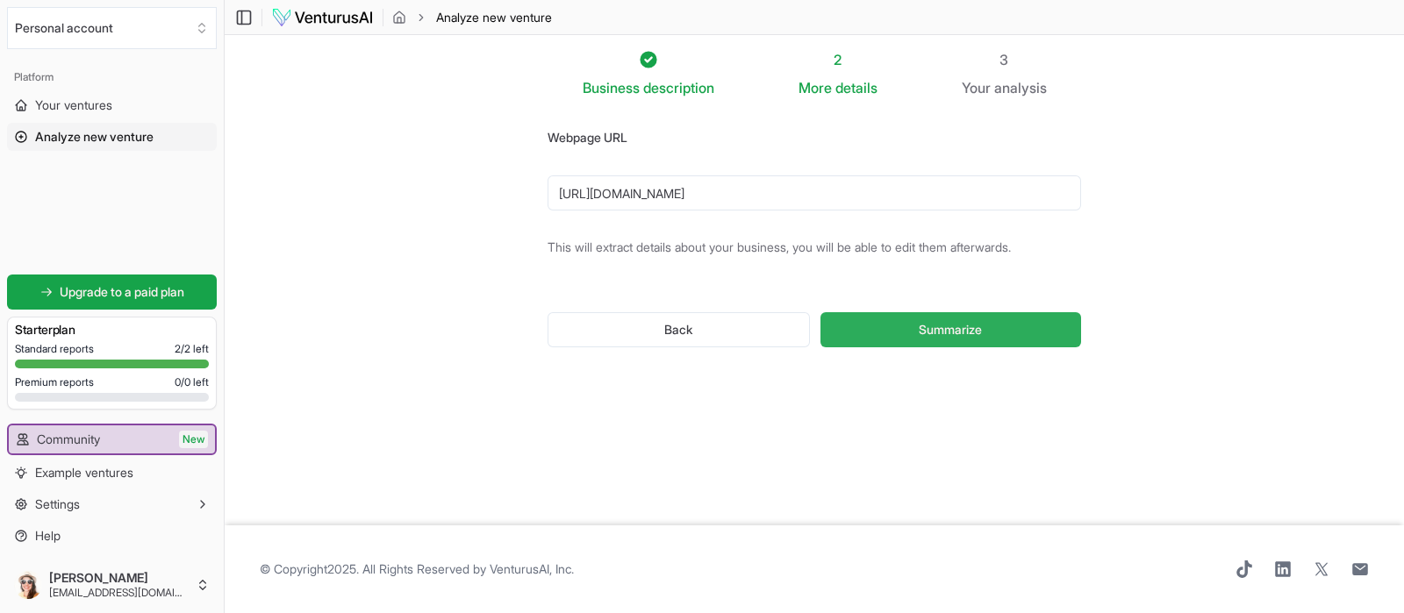
type input "[URL][DOMAIN_NAME]"
click at [935, 330] on span "Summarize" at bounding box center [950, 330] width 63 height 18
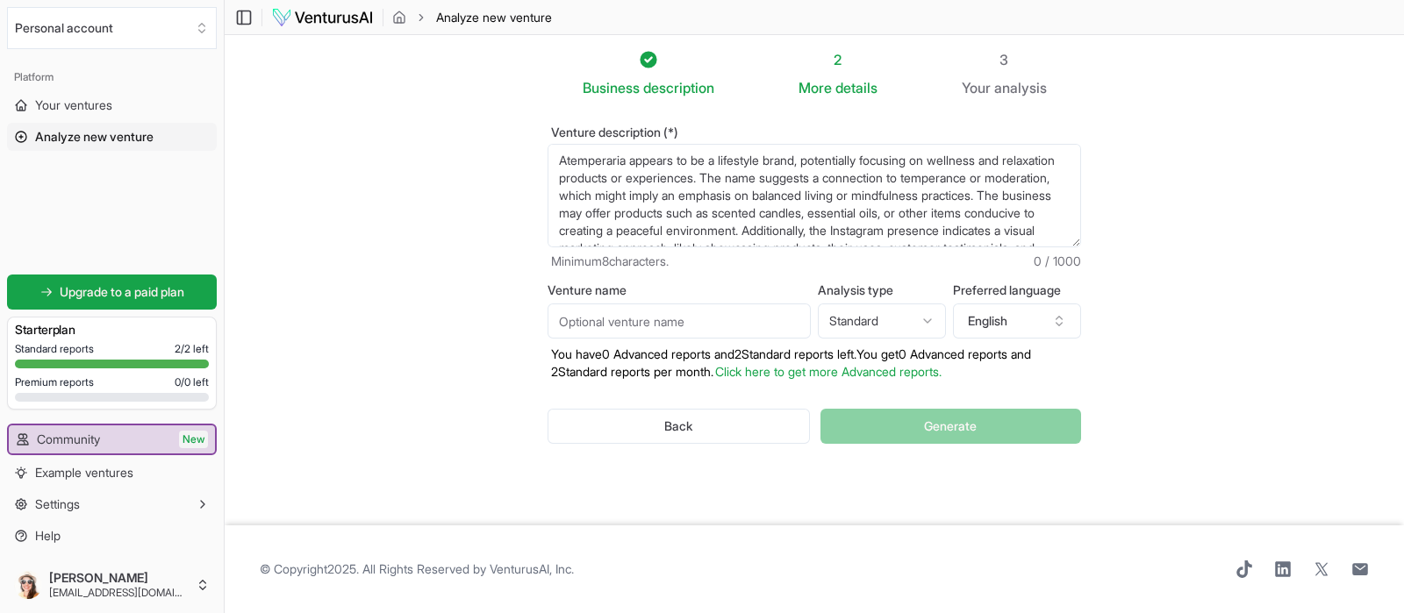
click at [647, 325] on input "Venture name" at bounding box center [678, 321] width 263 height 35
type input "A temperaria"
click at [1009, 321] on button "English" at bounding box center [1017, 321] width 128 height 35
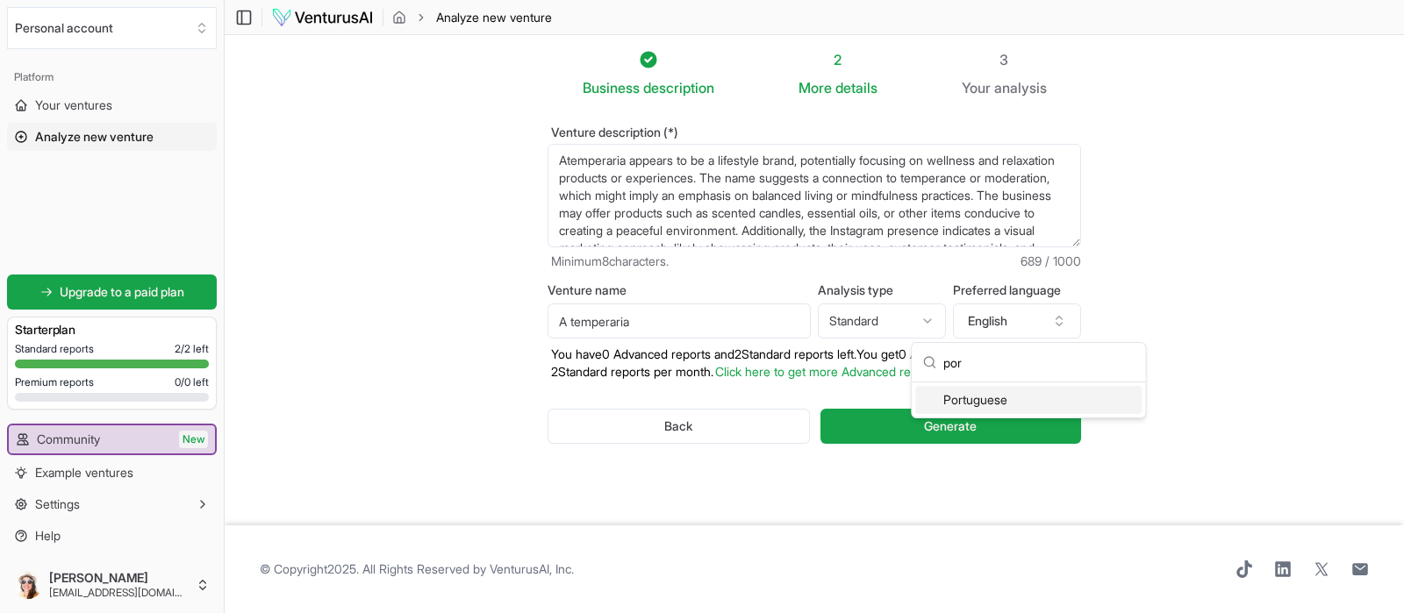
type input "por"
click at [1009, 401] on div "Portuguese" at bounding box center [1028, 400] width 226 height 28
click at [1250, 290] on section "Business description 2 More details 3 Your analysis Venture description (*) Ate…" at bounding box center [814, 280] width 1179 height 490
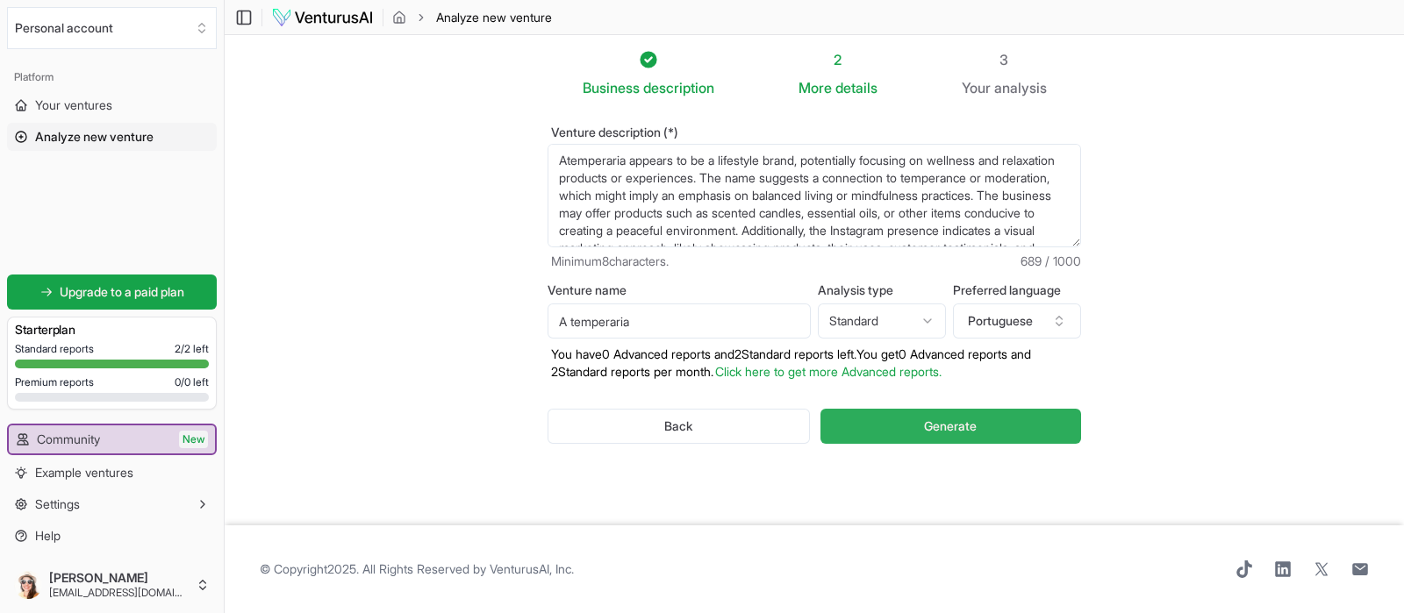
click at [995, 425] on button "Generate" at bounding box center [950, 426] width 261 height 35
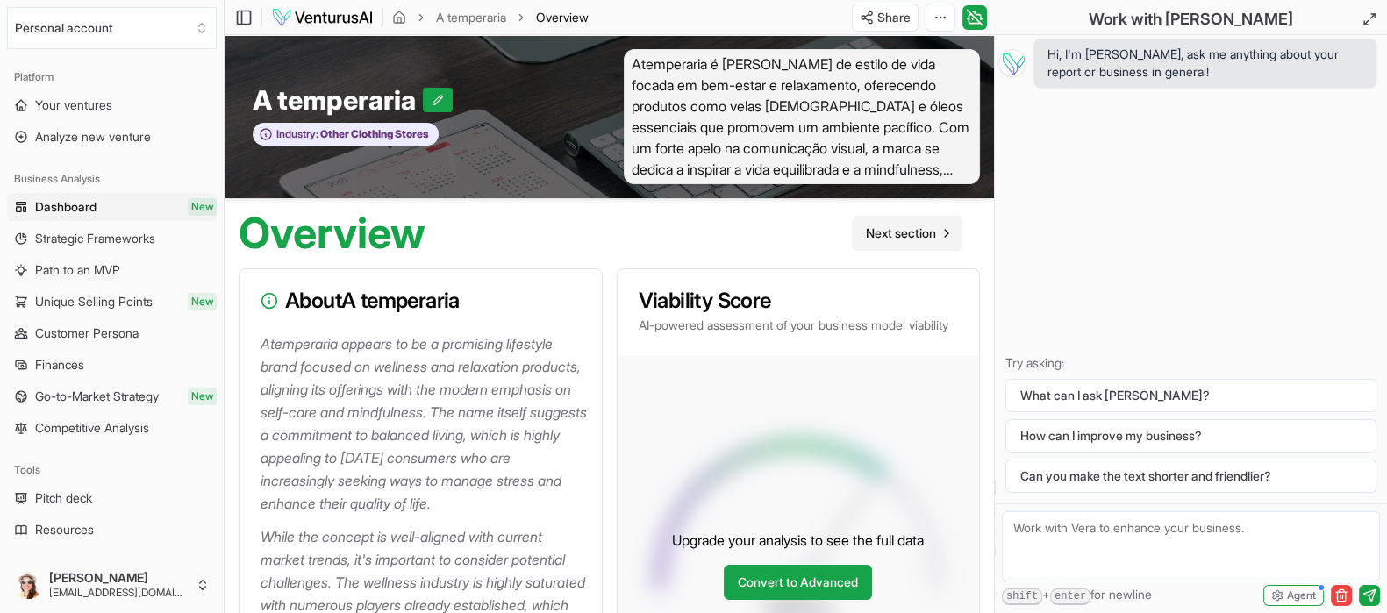
click at [915, 237] on span "Next section" at bounding box center [901, 234] width 70 height 18
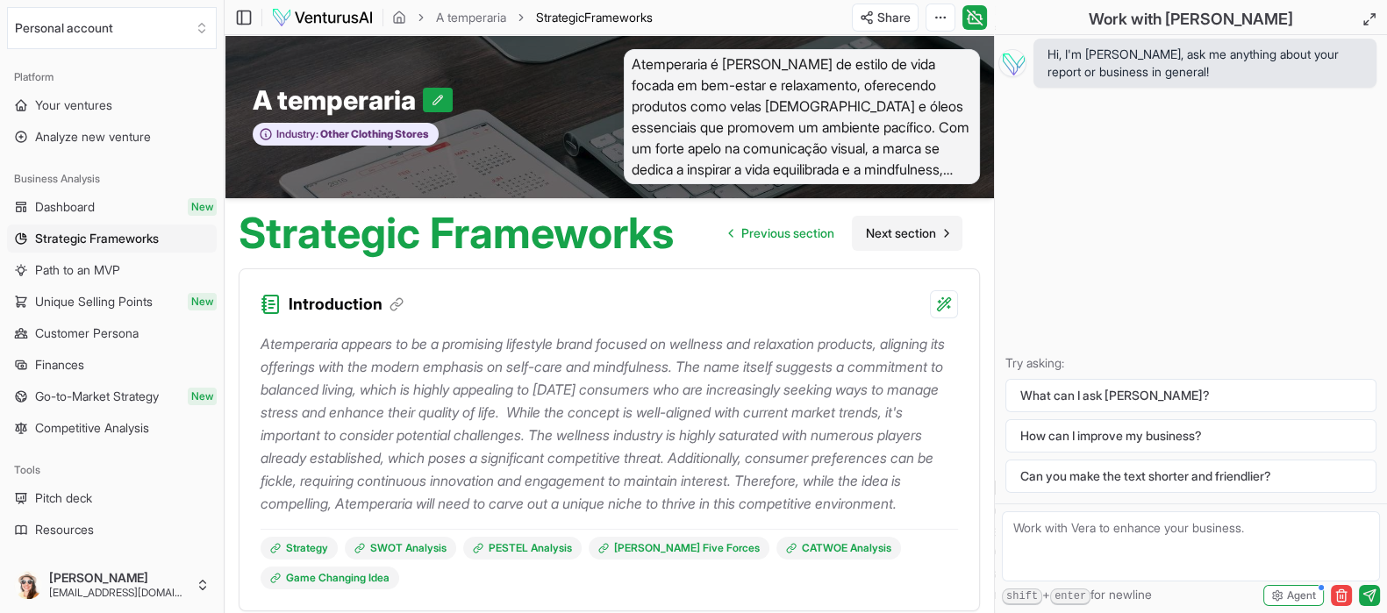
click at [918, 234] on span "Next section" at bounding box center [901, 234] width 70 height 18
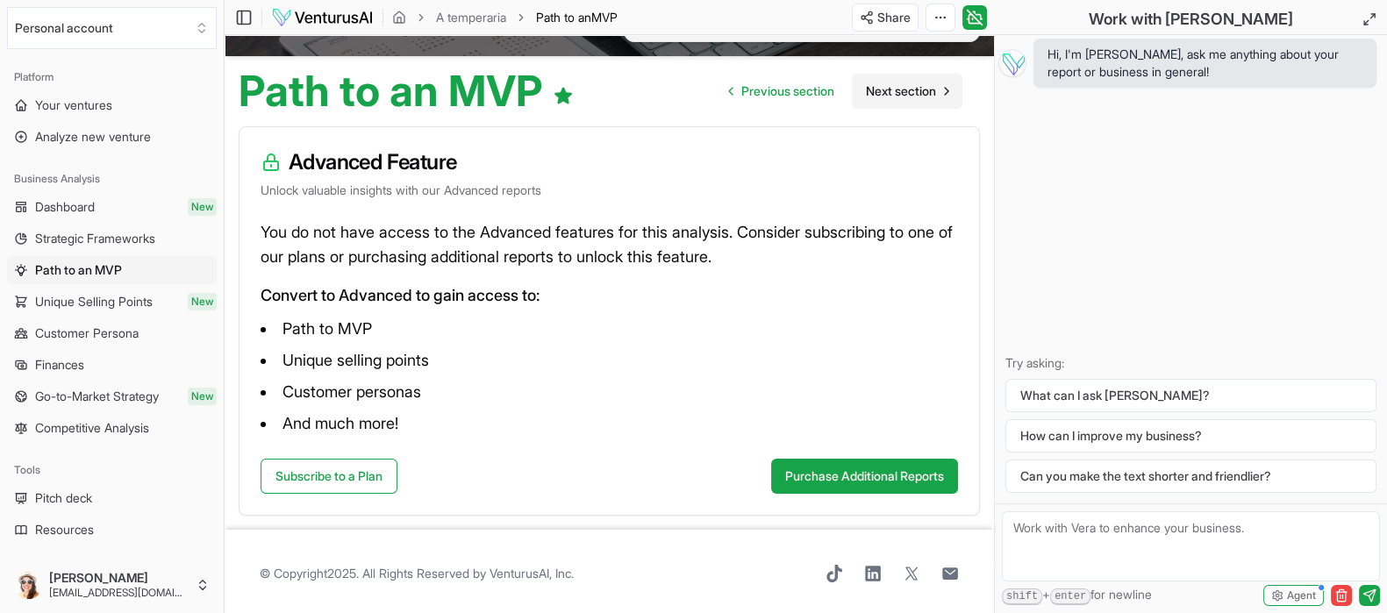
scroll to position [145, 0]
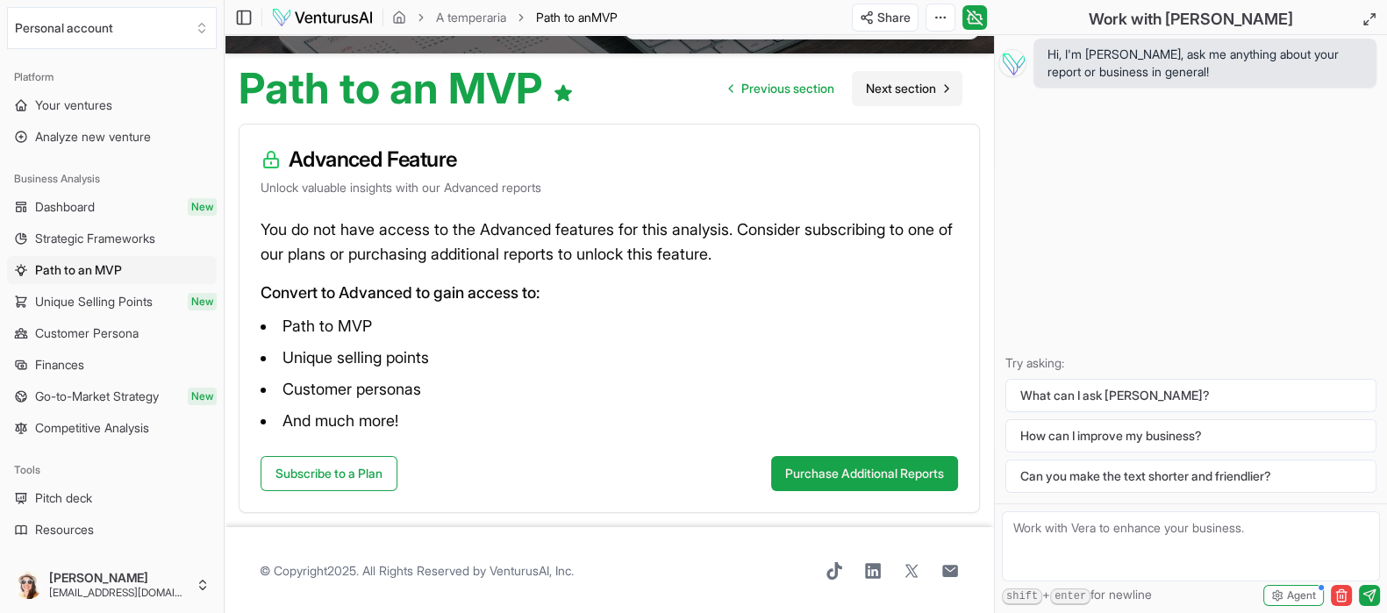
click at [918, 88] on span "Next section" at bounding box center [901, 89] width 70 height 18
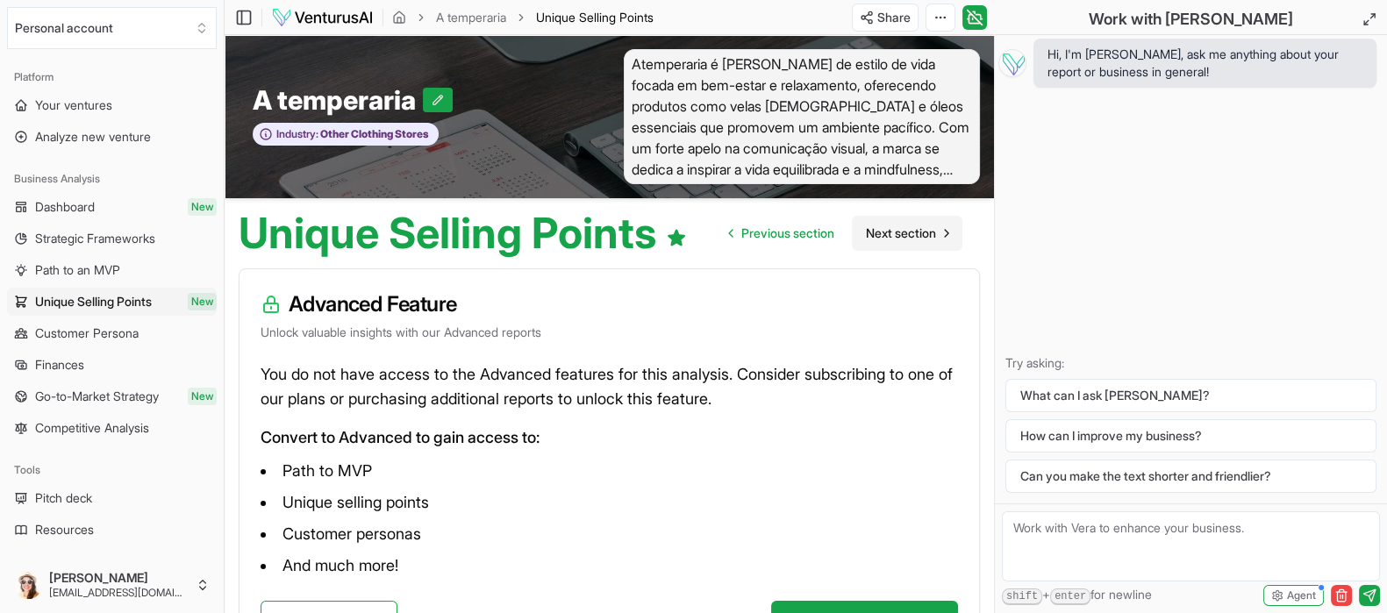
click at [930, 234] on span "Next section" at bounding box center [901, 234] width 70 height 18
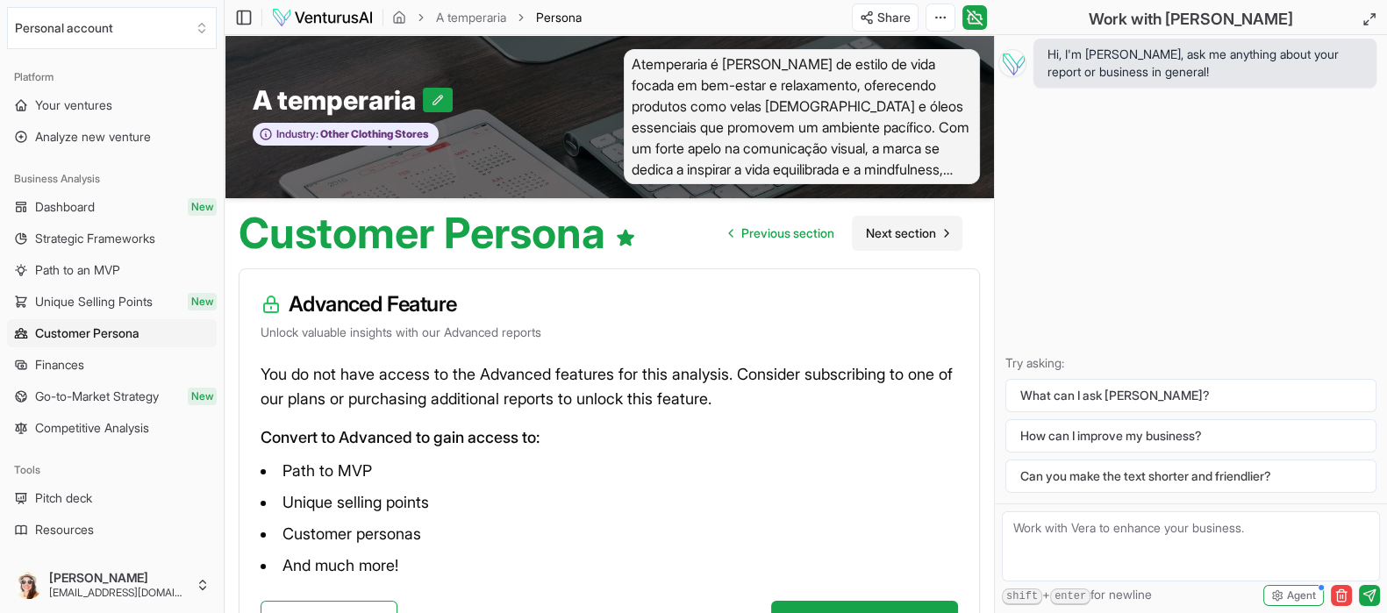
click at [898, 235] on span "Next section" at bounding box center [901, 234] width 70 height 18
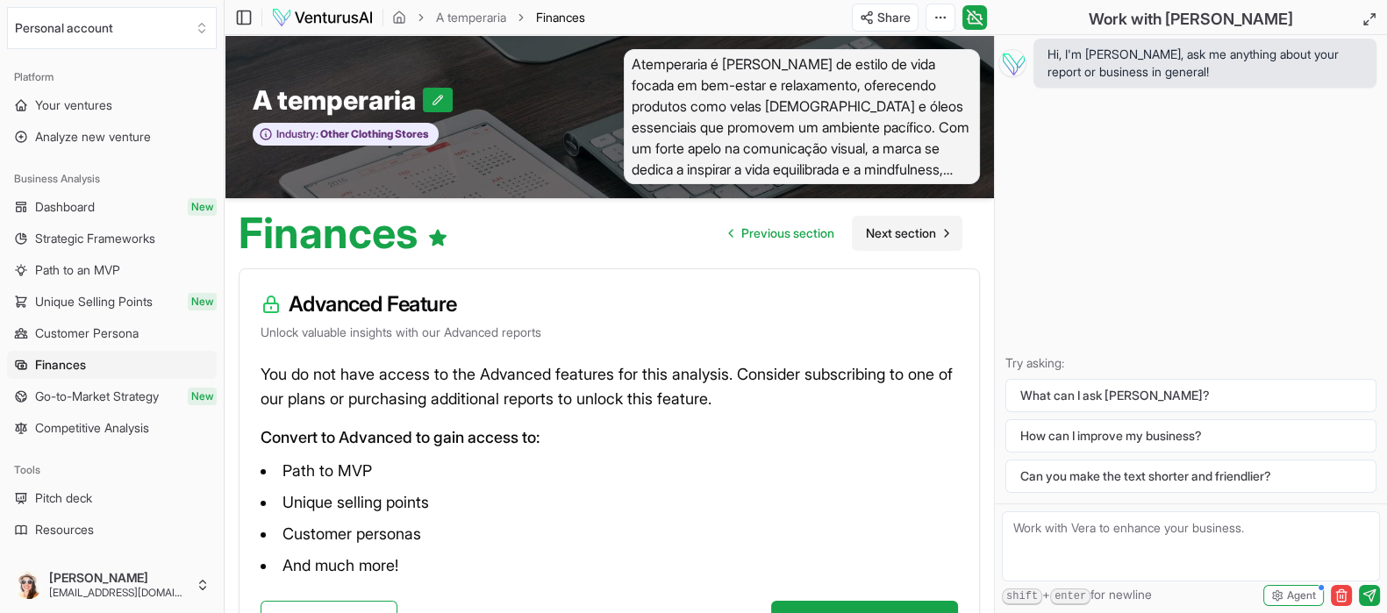
click at [908, 234] on span "Next section" at bounding box center [901, 234] width 70 height 18
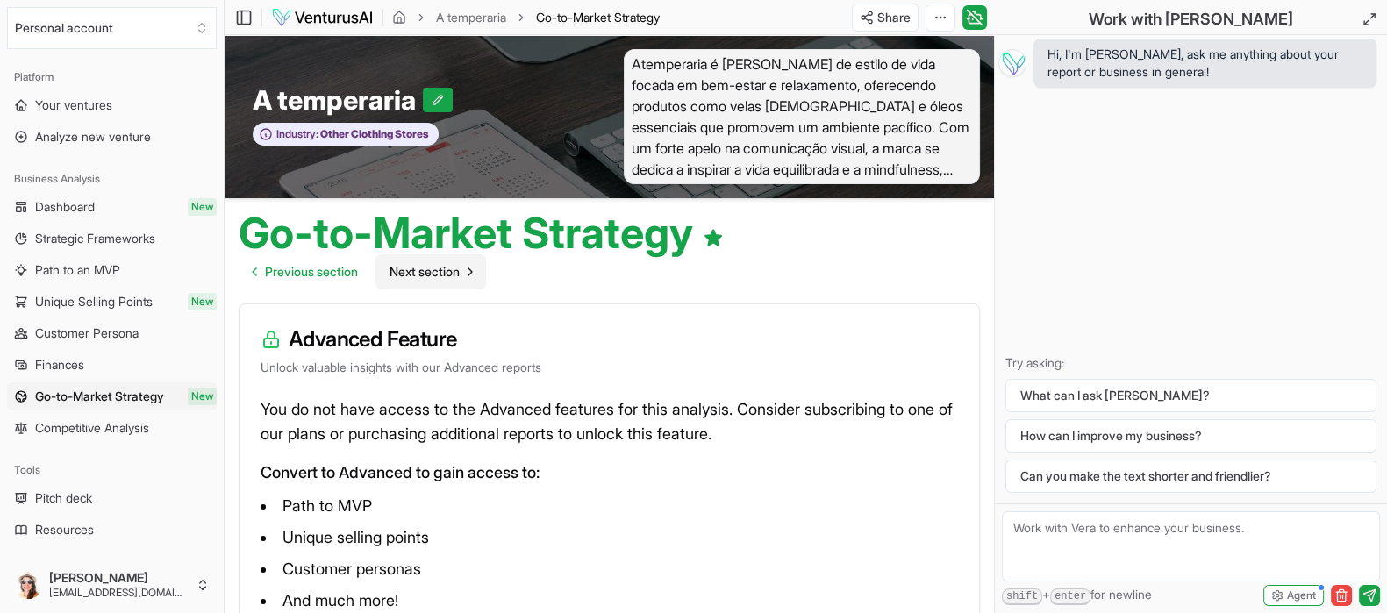
scroll to position [109, 0]
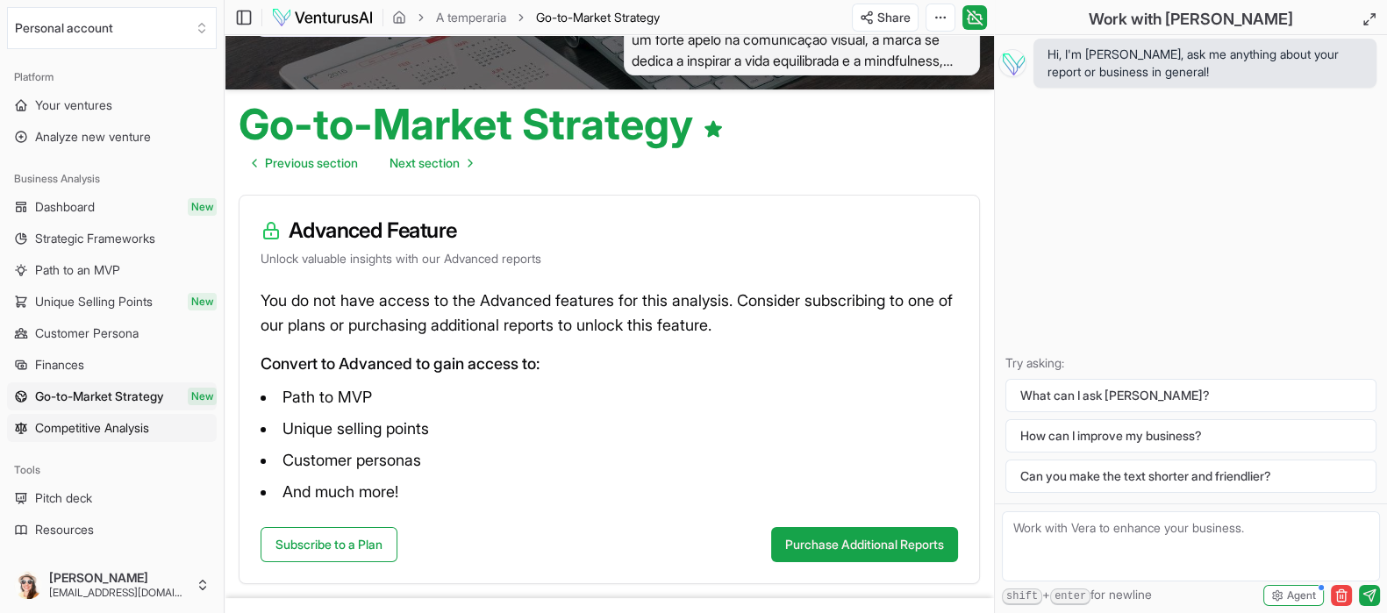
click at [87, 433] on span "Competitive Analysis" at bounding box center [92, 428] width 114 height 18
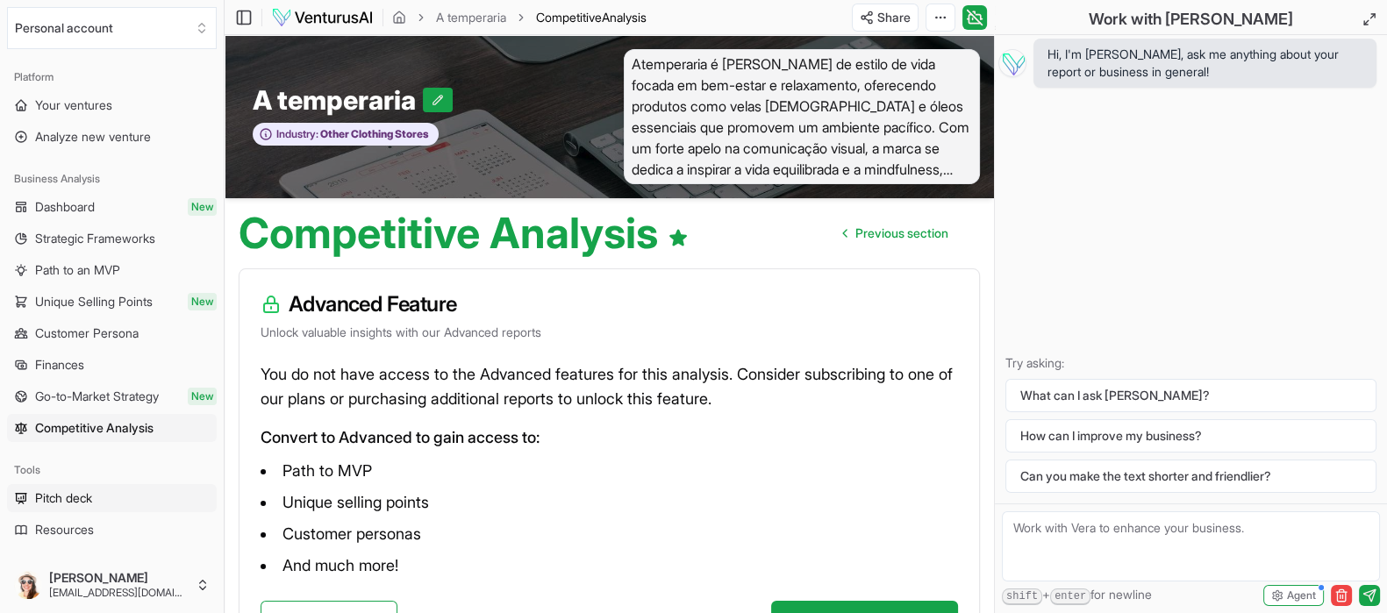
click at [85, 498] on span "Pitch deck" at bounding box center [63, 499] width 57 height 18
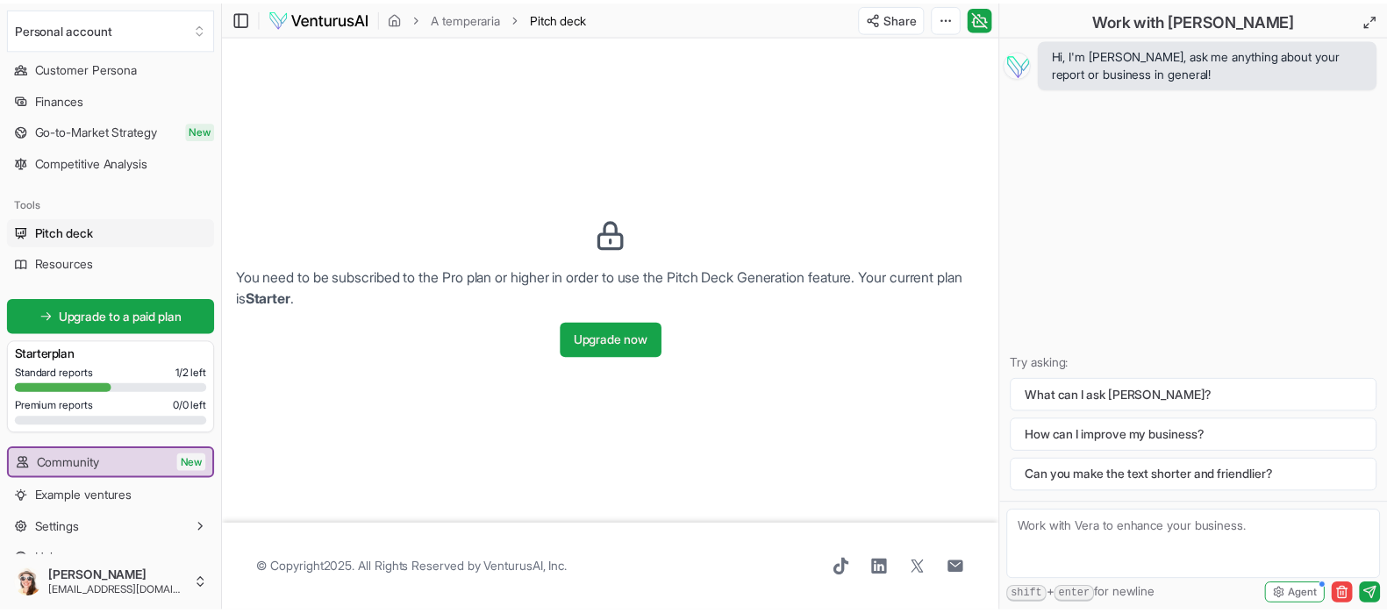
scroll to position [290, 0]
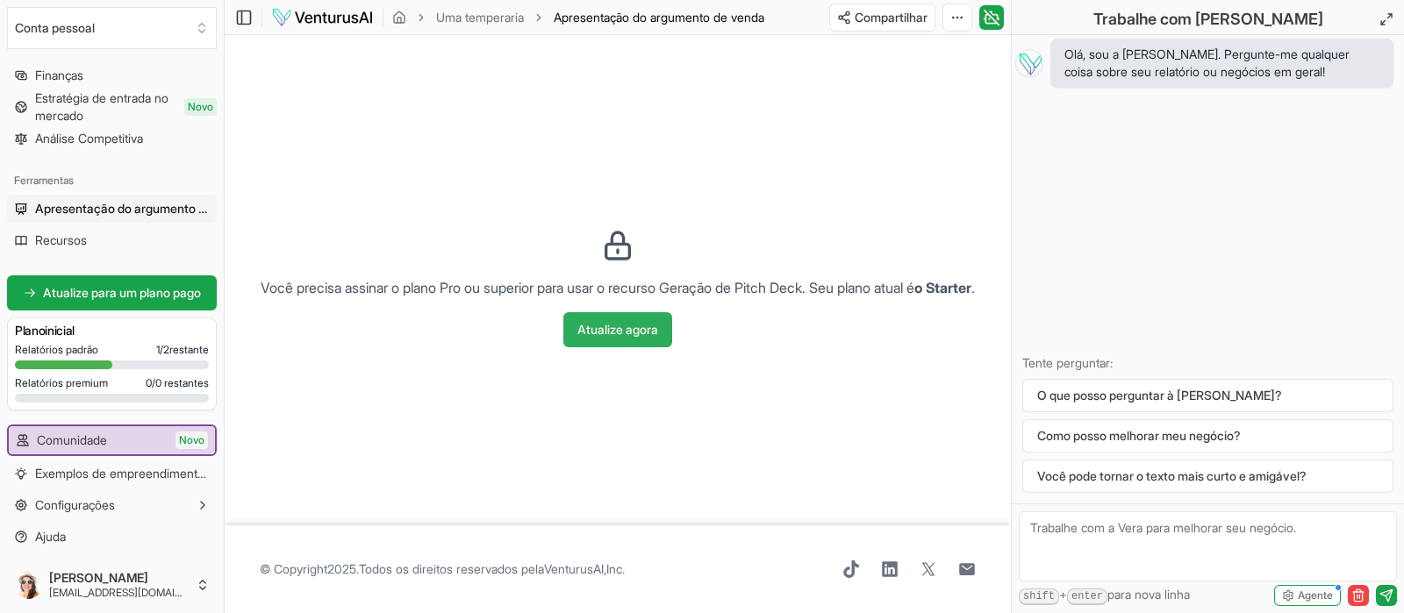
click at [635, 339] on font "Atualize agora" at bounding box center [617, 330] width 81 height 18
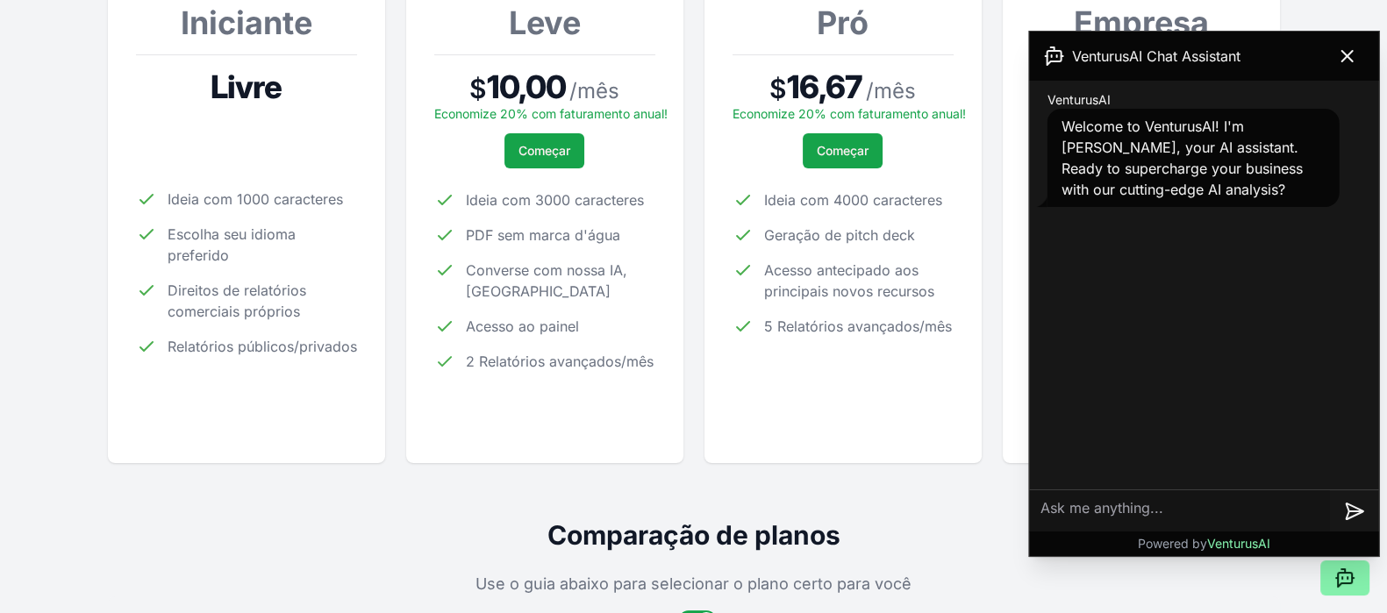
scroll to position [329, 0]
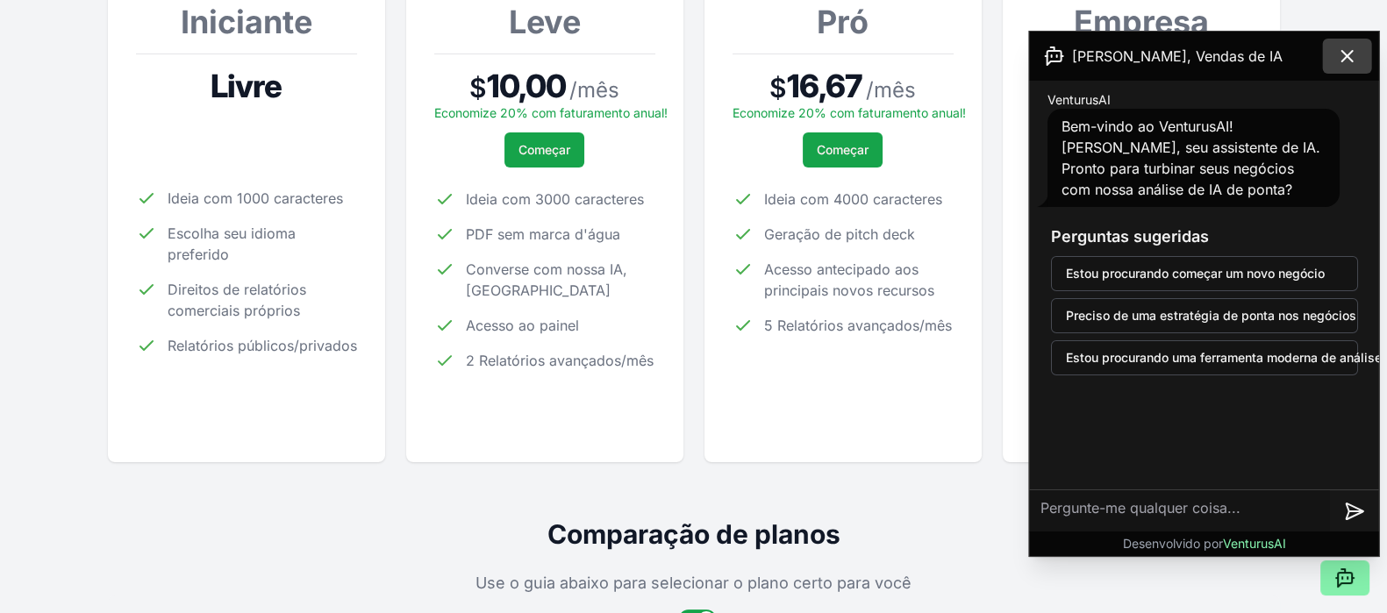
click at [1345, 58] on icon at bounding box center [1347, 56] width 11 height 11
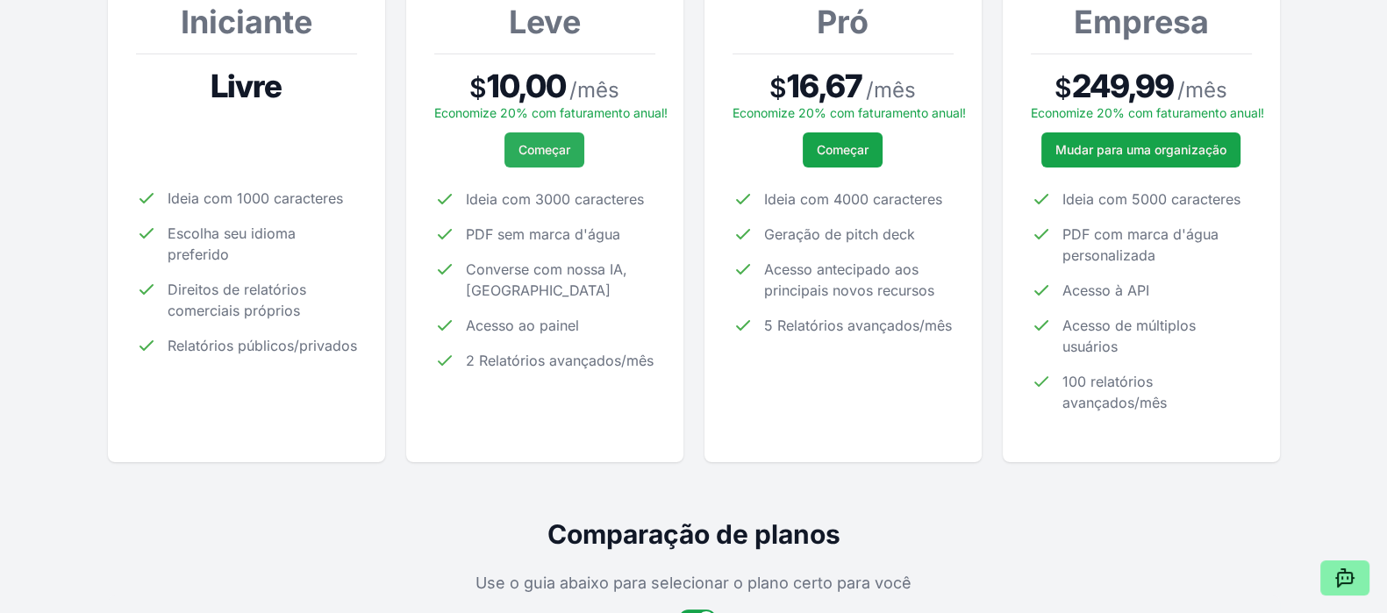
click at [556, 154] on font "Começar" at bounding box center [545, 149] width 52 height 15
